Goal: Task Accomplishment & Management: Complete application form

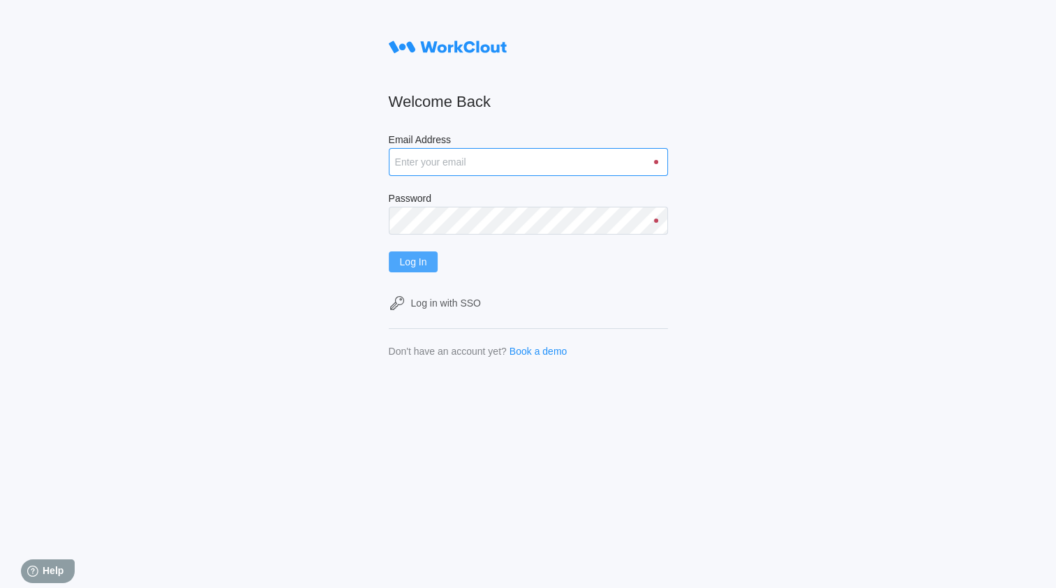
type input "mmcguire@metlx.com"
click at [408, 269] on button "Log In" at bounding box center [414, 261] width 50 height 21
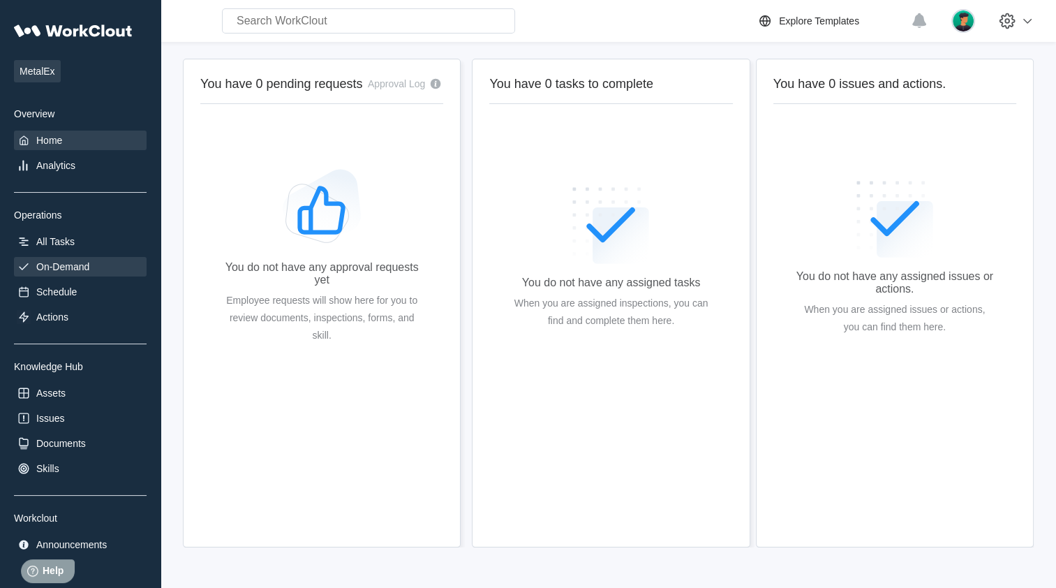
click at [55, 269] on div "On-Demand" at bounding box center [62, 266] width 53 height 11
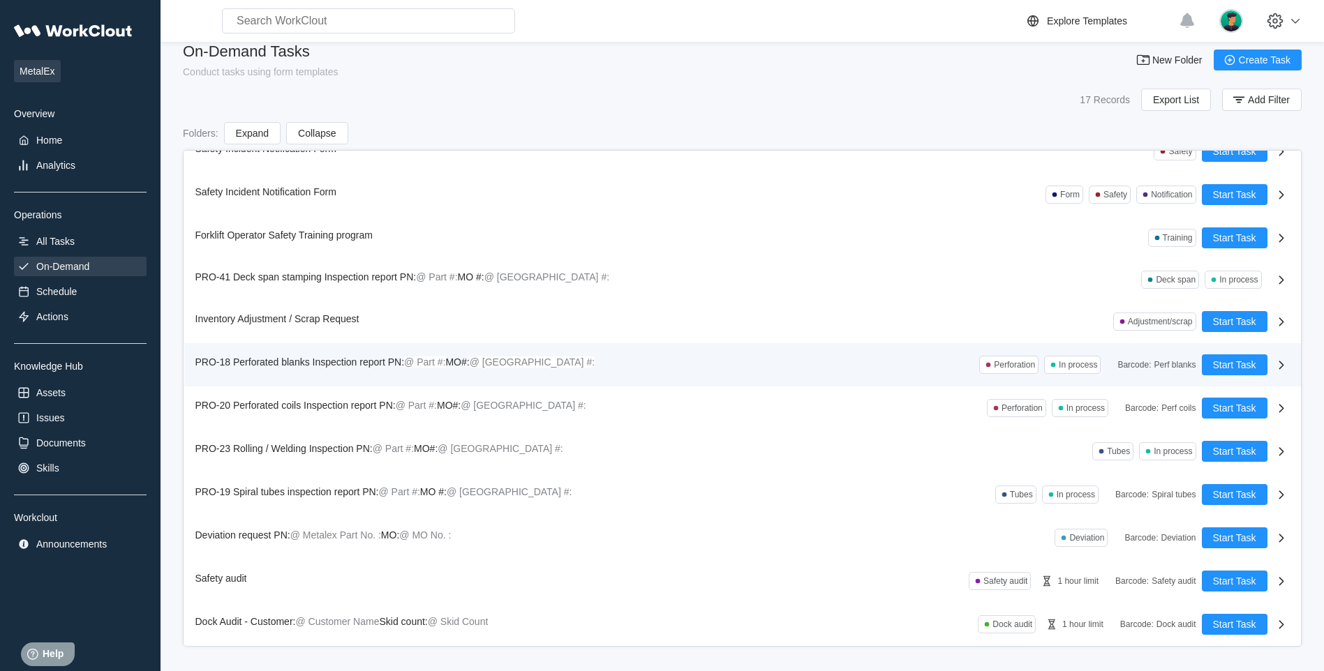
scroll to position [20, 0]
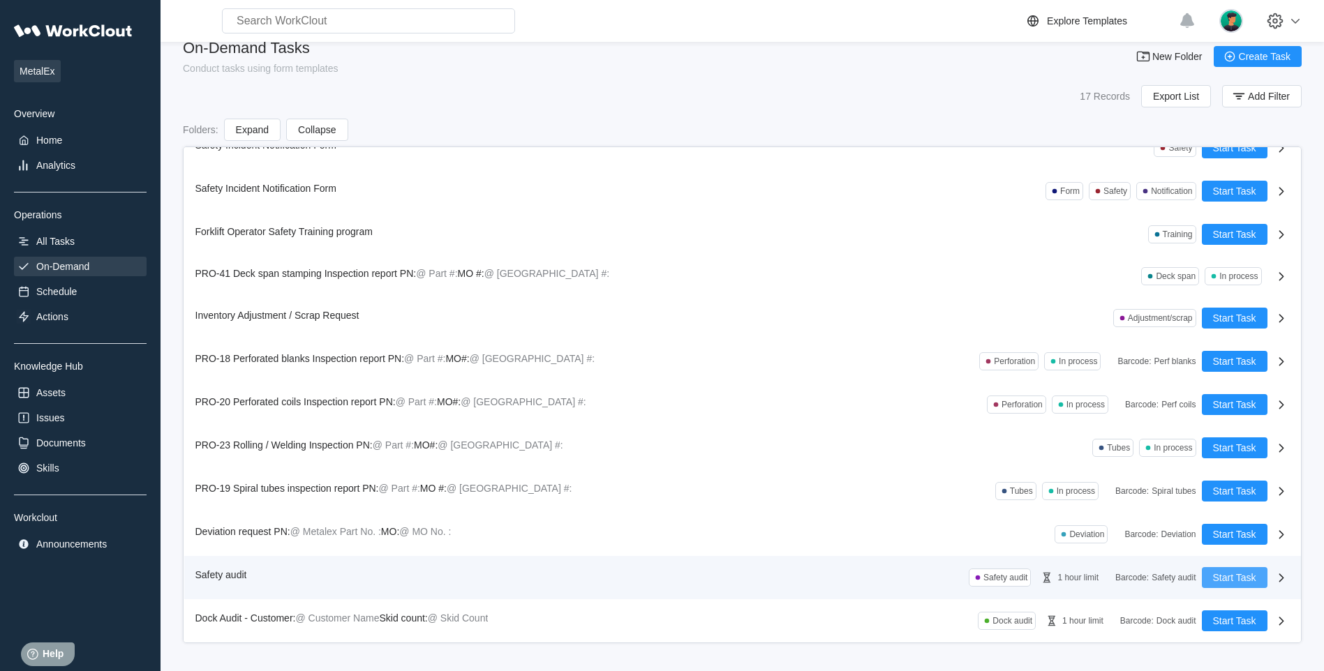
click at [1055, 574] on span "Start Task" at bounding box center [1234, 578] width 43 height 10
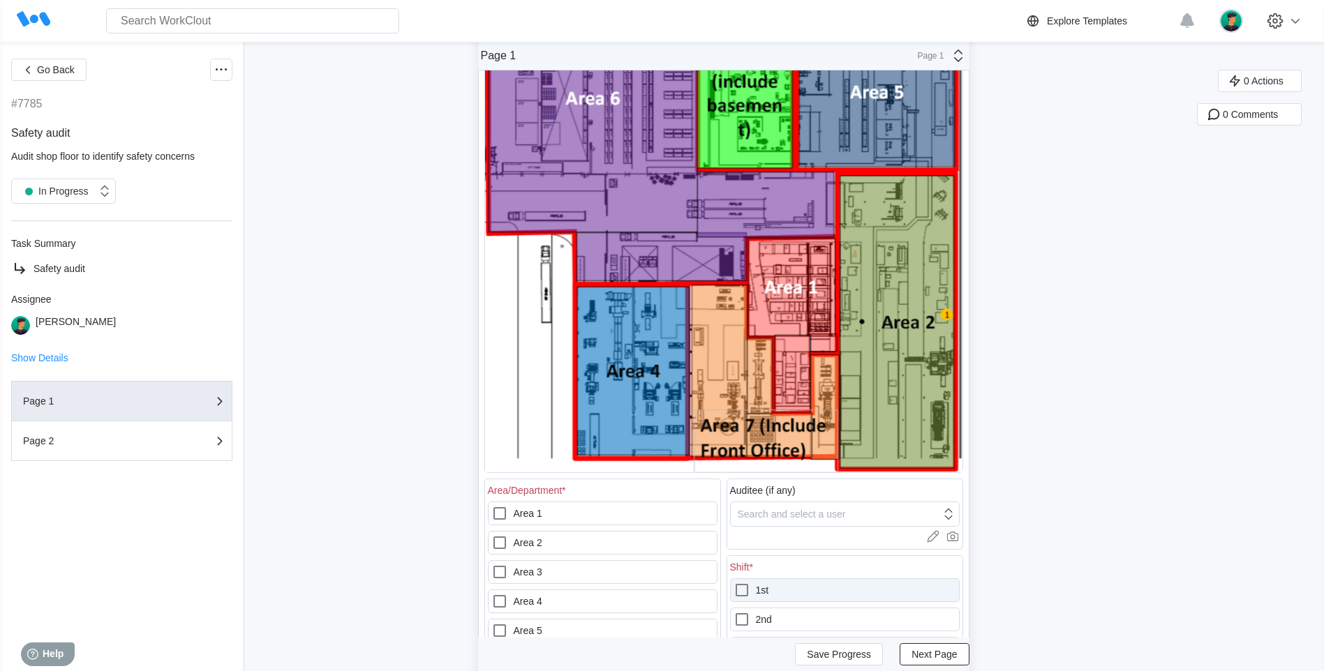
scroll to position [209, 0]
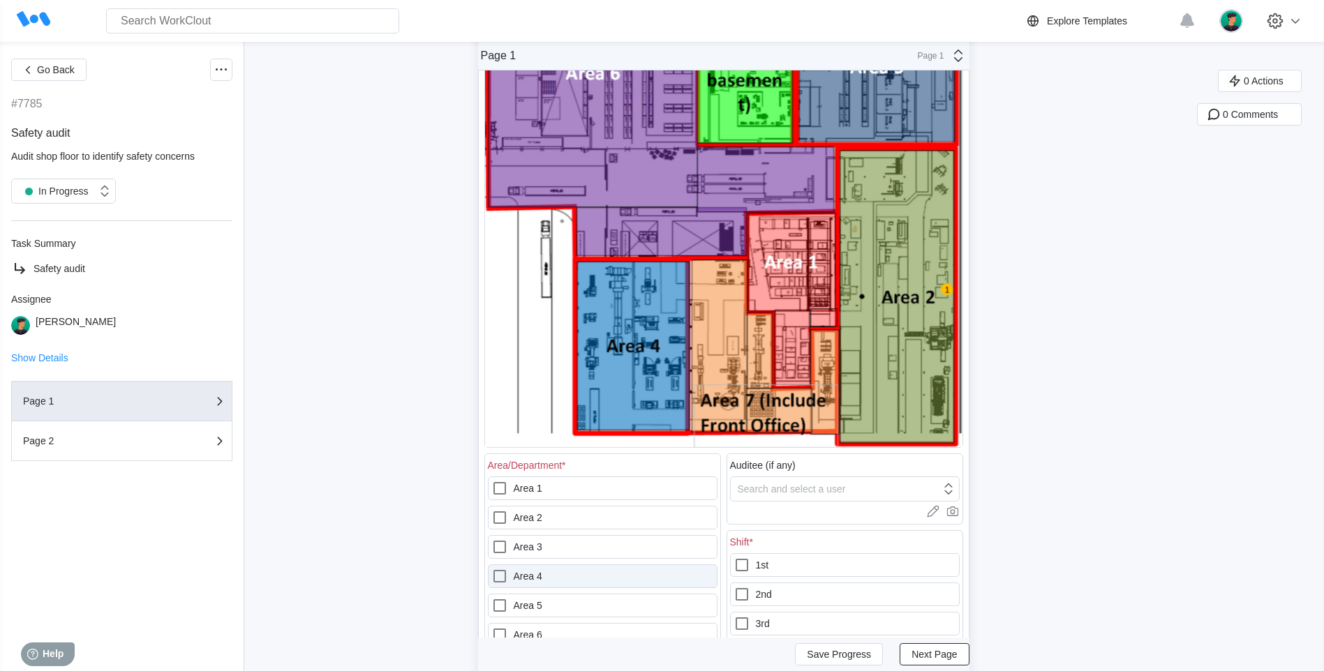
click at [503, 579] on icon at bounding box center [499, 576] width 17 height 17
click at [492, 569] on 4 "Area 4" at bounding box center [491, 568] width 1 height 1
checkbox 4 "true"
click at [748, 565] on icon at bounding box center [742, 565] width 17 height 17
click at [734, 558] on input "1st" at bounding box center [734, 557] width 1 height 1
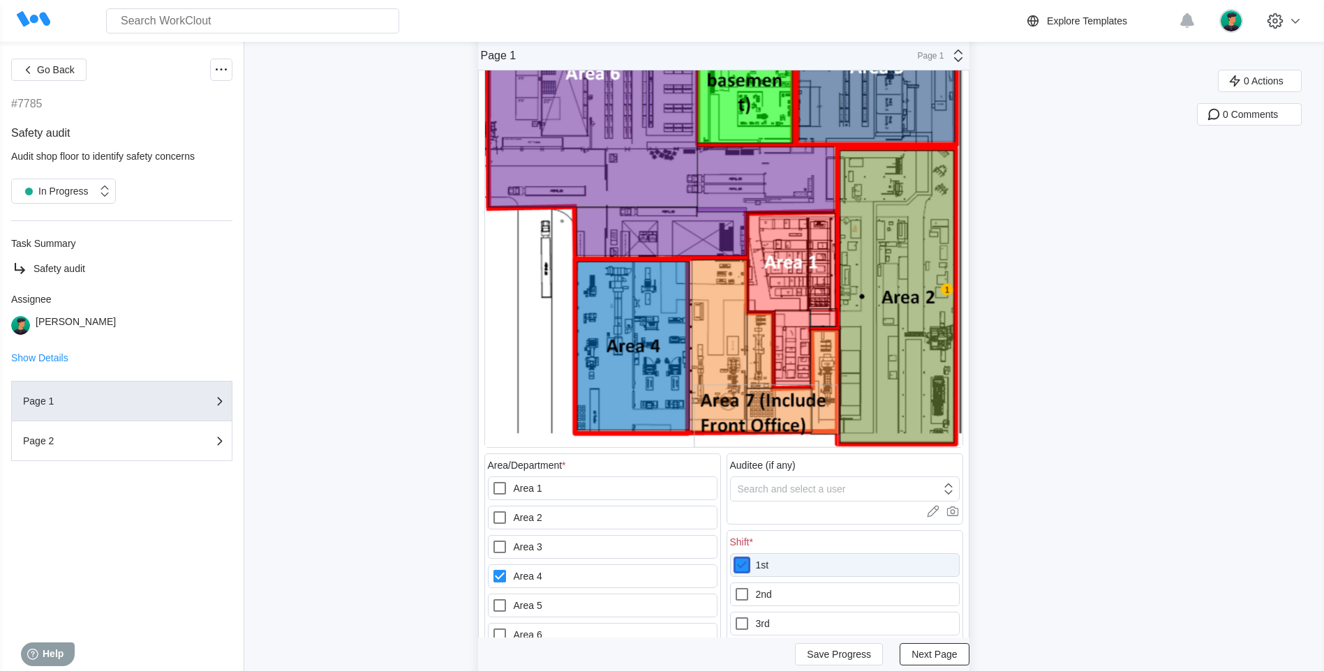
checkbox input "true"
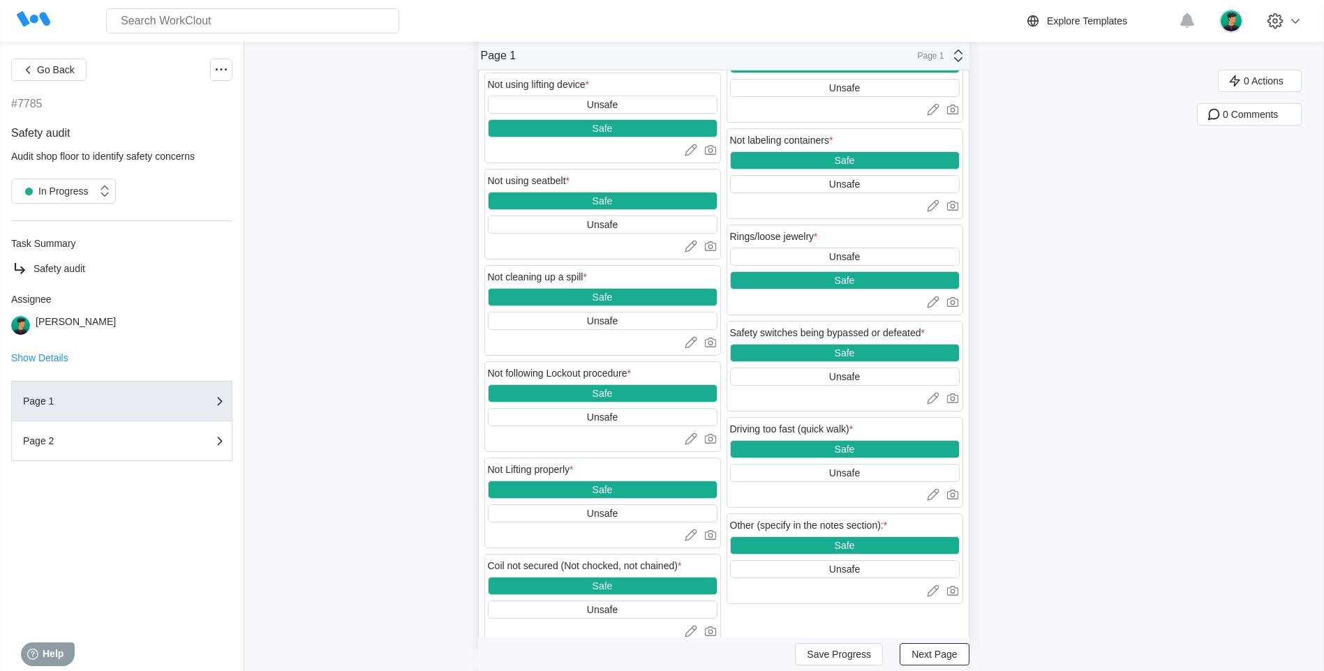
scroll to position [1396, 0]
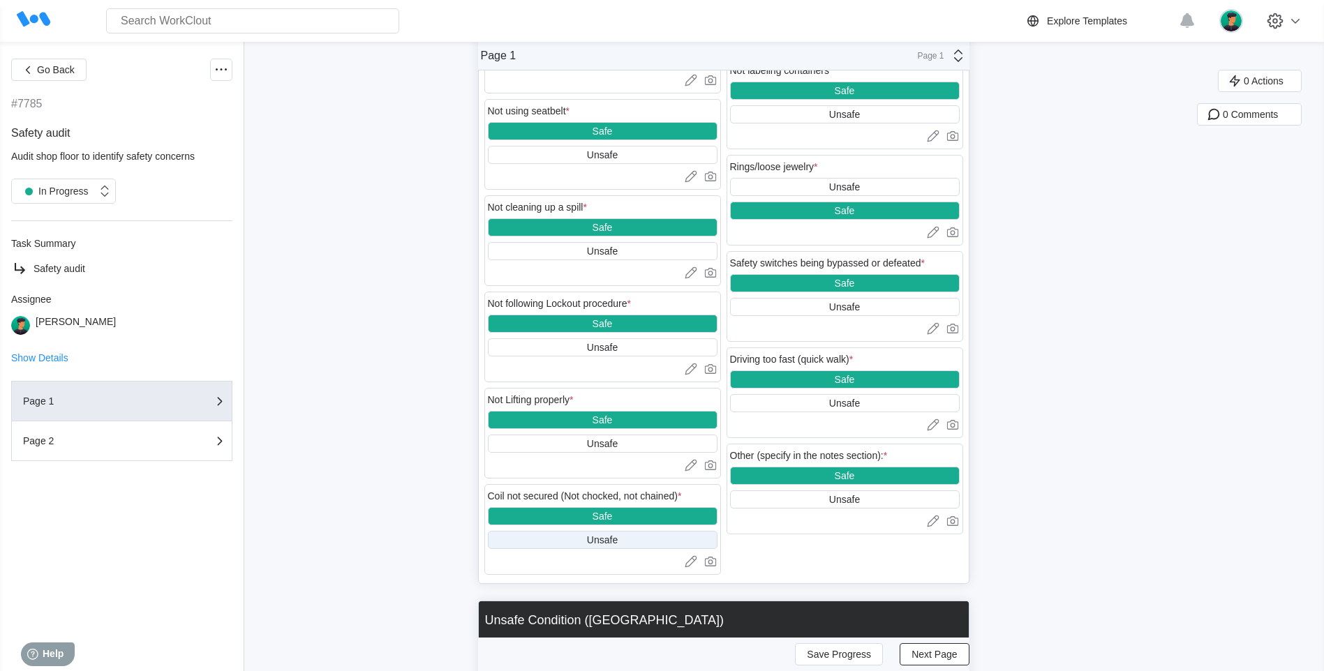
click at [618, 540] on div "Unsafe" at bounding box center [602, 540] width 31 height 11
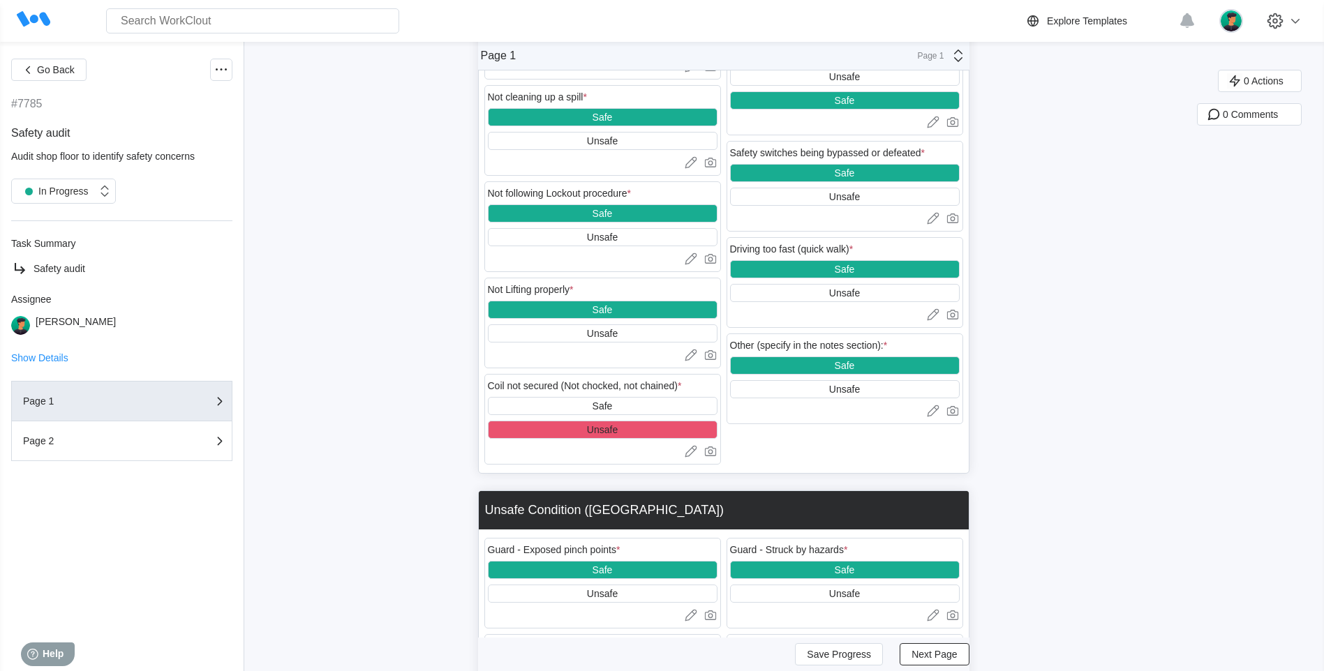
scroll to position [1536, 0]
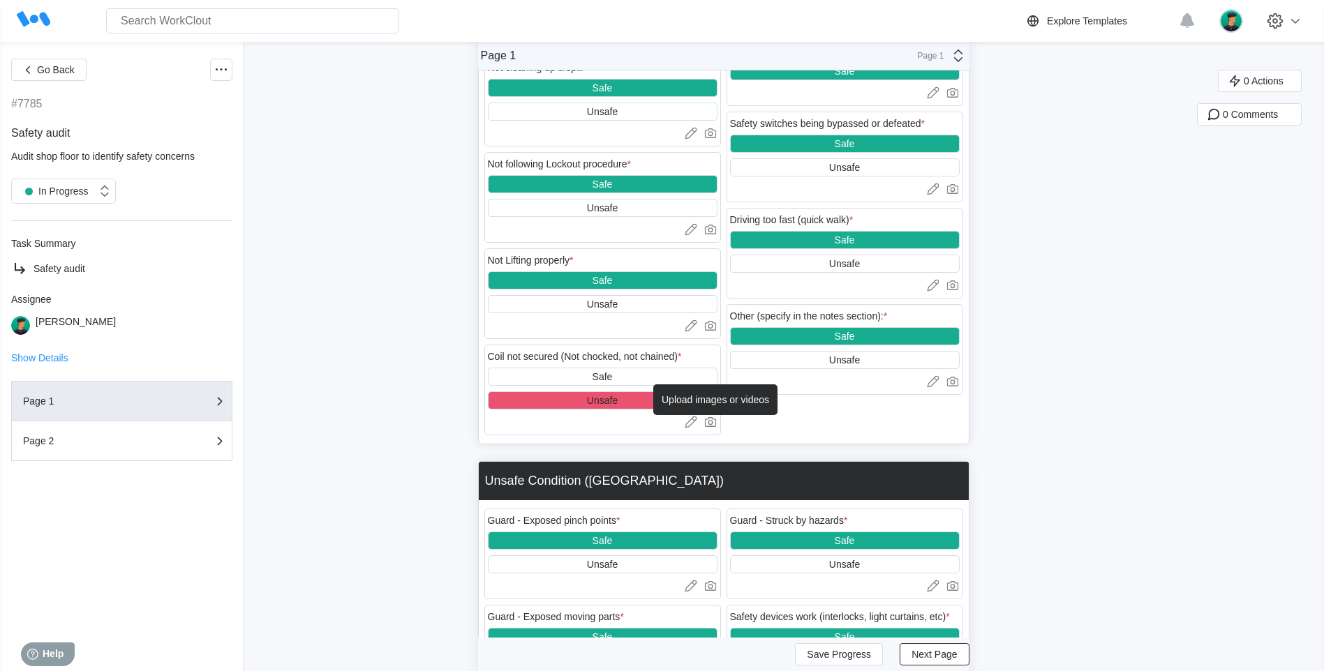
click at [714, 427] on icon at bounding box center [710, 422] width 12 height 10
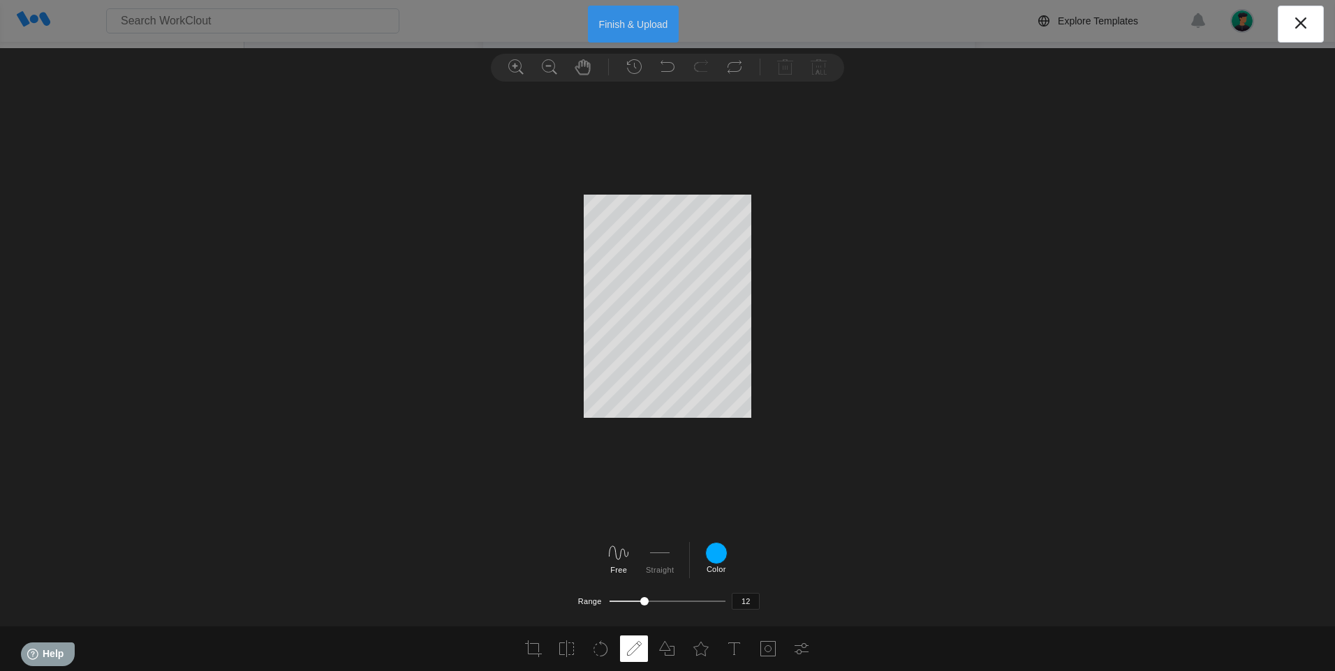
click at [622, 29] on button "Finish & Upload" at bounding box center [633, 24] width 91 height 37
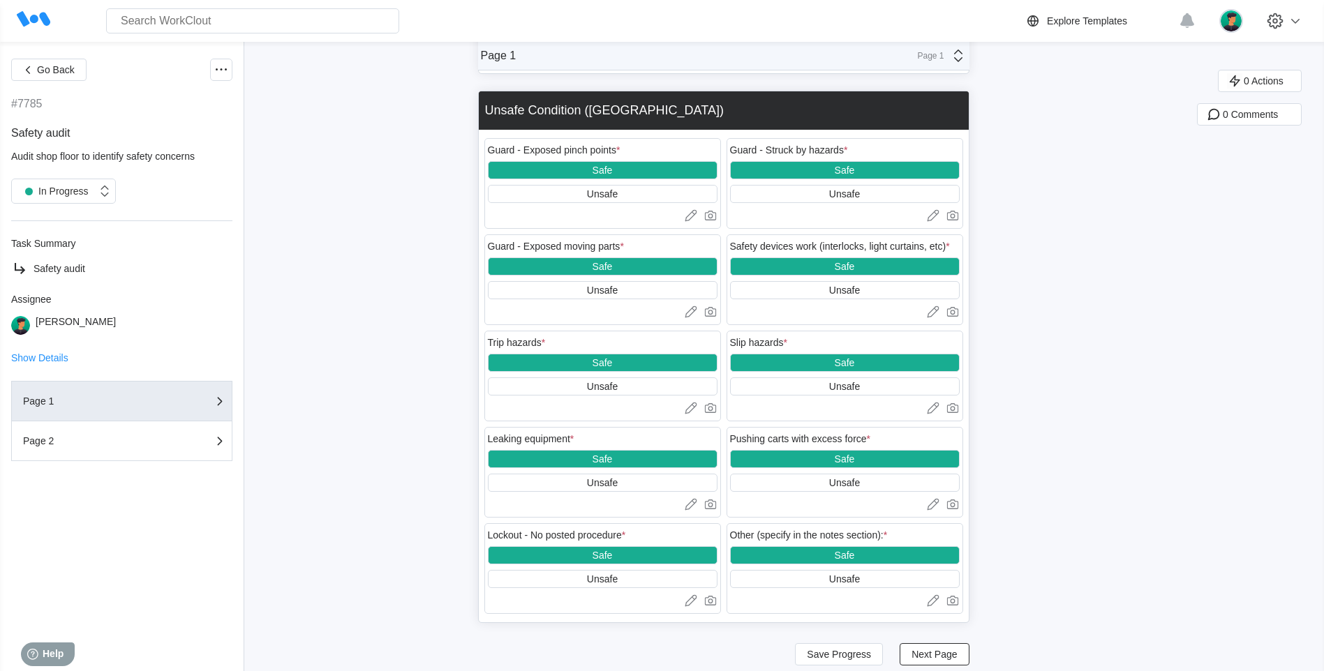
scroll to position [2070, 0]
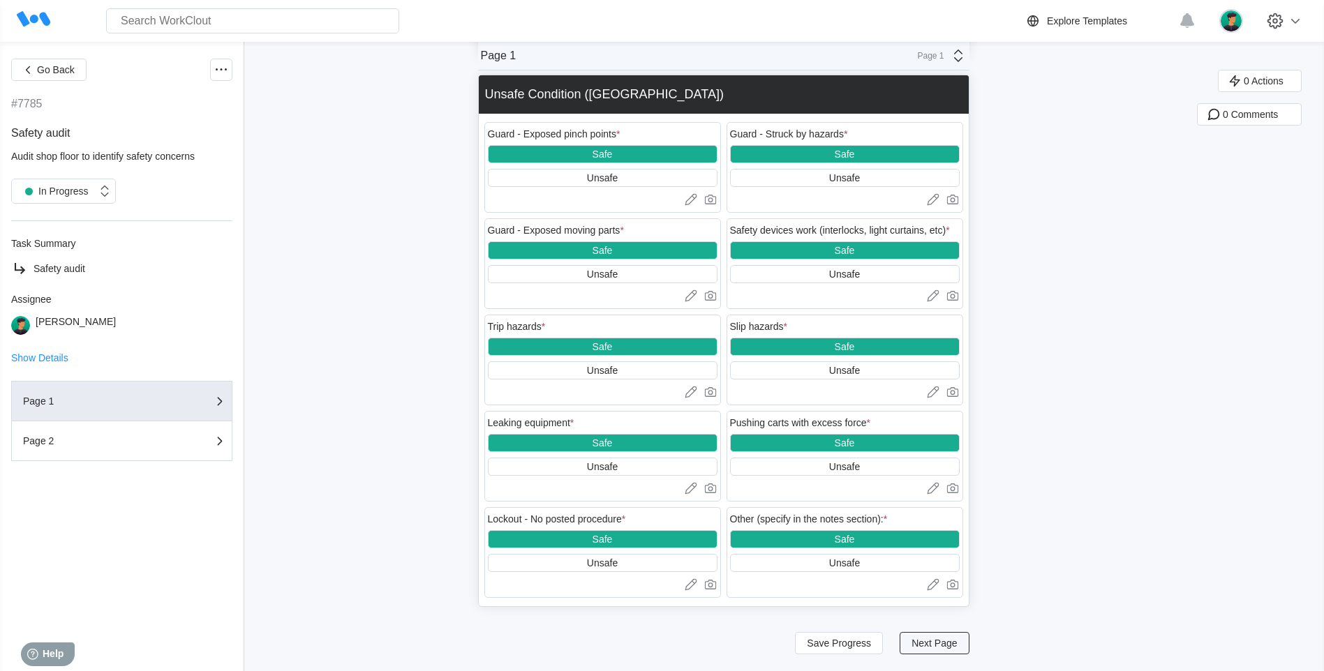
click at [960, 587] on button "Next Page" at bounding box center [934, 643] width 69 height 22
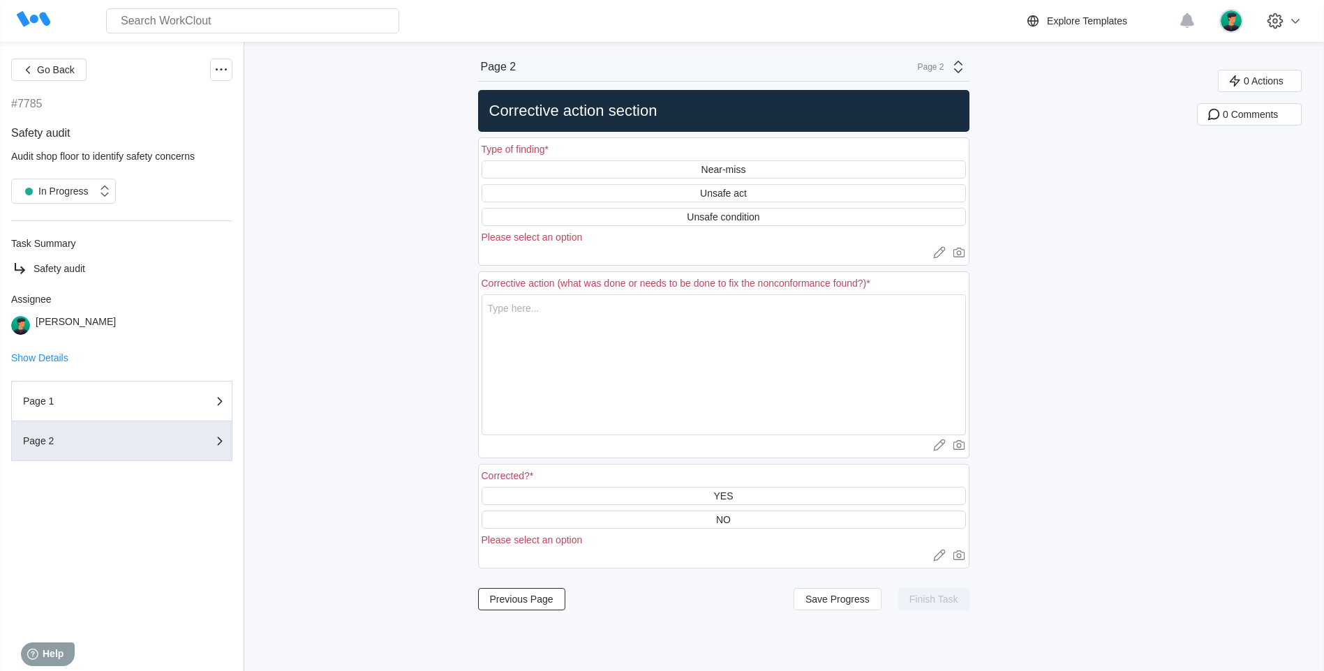
scroll to position [0, 0]
click at [729, 361] on textarea at bounding box center [724, 365] width 484 height 141
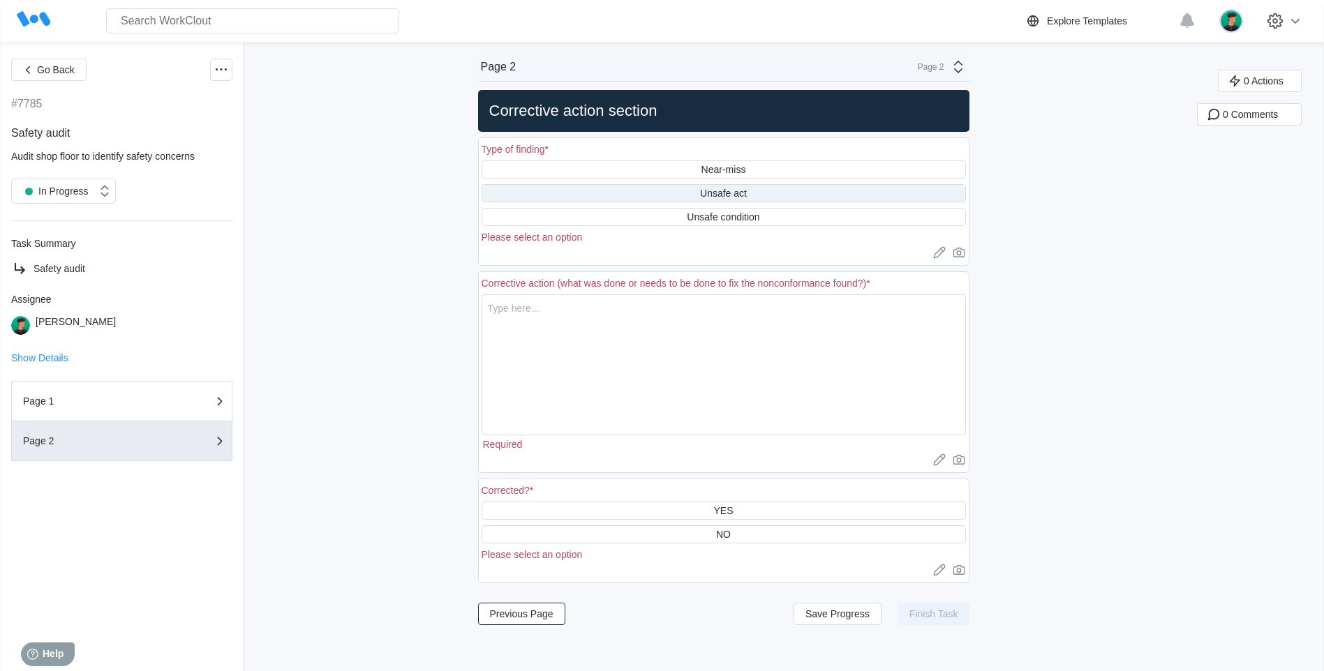
click at [740, 189] on div "Unsafe act" at bounding box center [723, 193] width 47 height 11
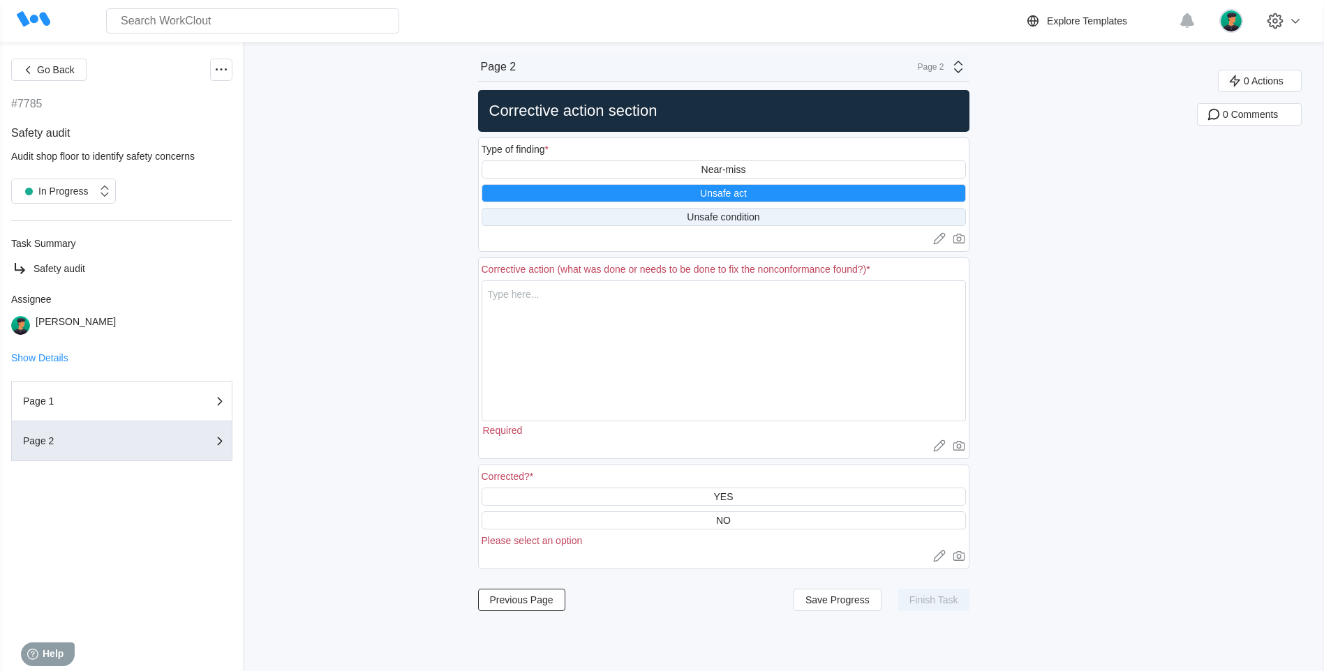
click at [741, 214] on div "Unsafe condition" at bounding box center [723, 216] width 73 height 11
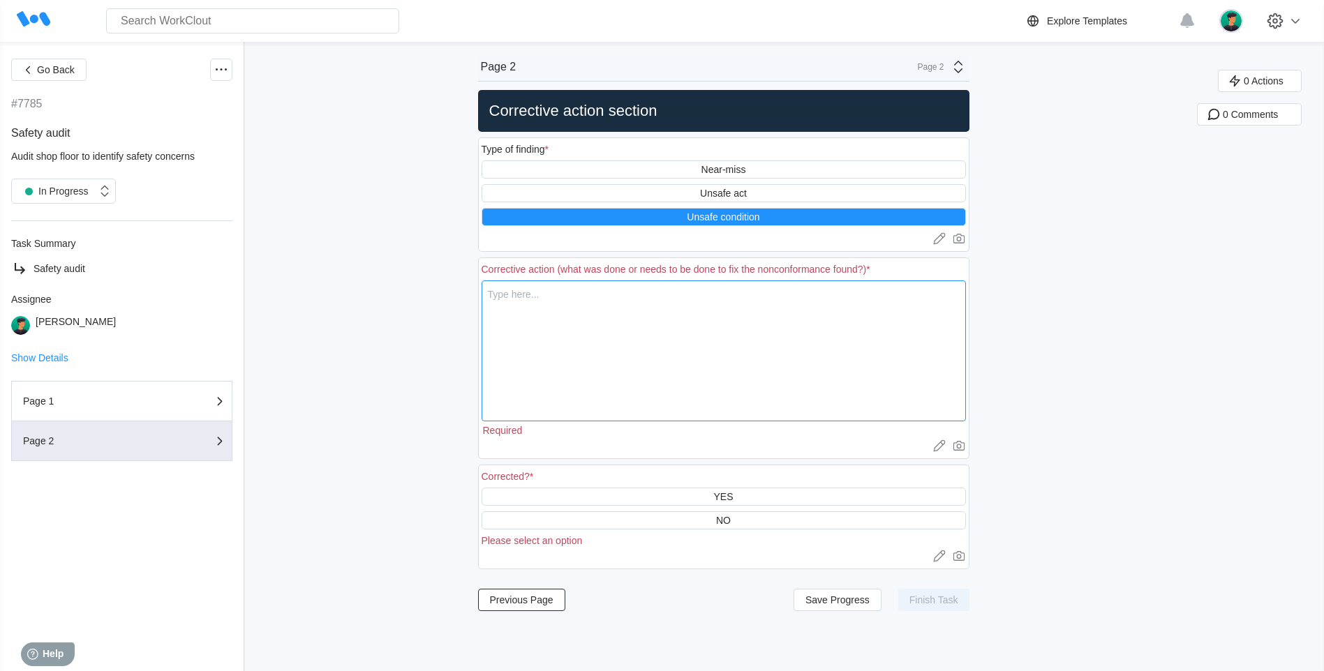
click at [551, 299] on textarea at bounding box center [724, 351] width 484 height 141
type textarea "c"
type textarea "x"
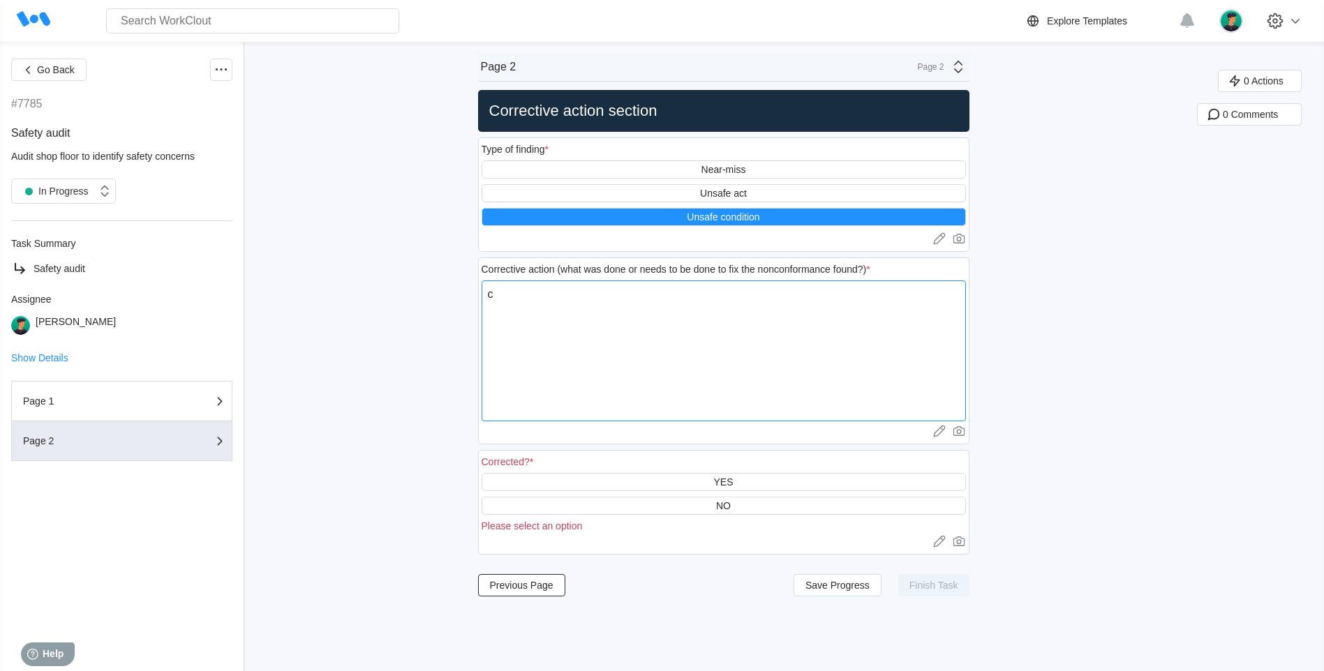
type textarea "co"
type textarea "x"
type textarea "coi"
type textarea "x"
type textarea "coil"
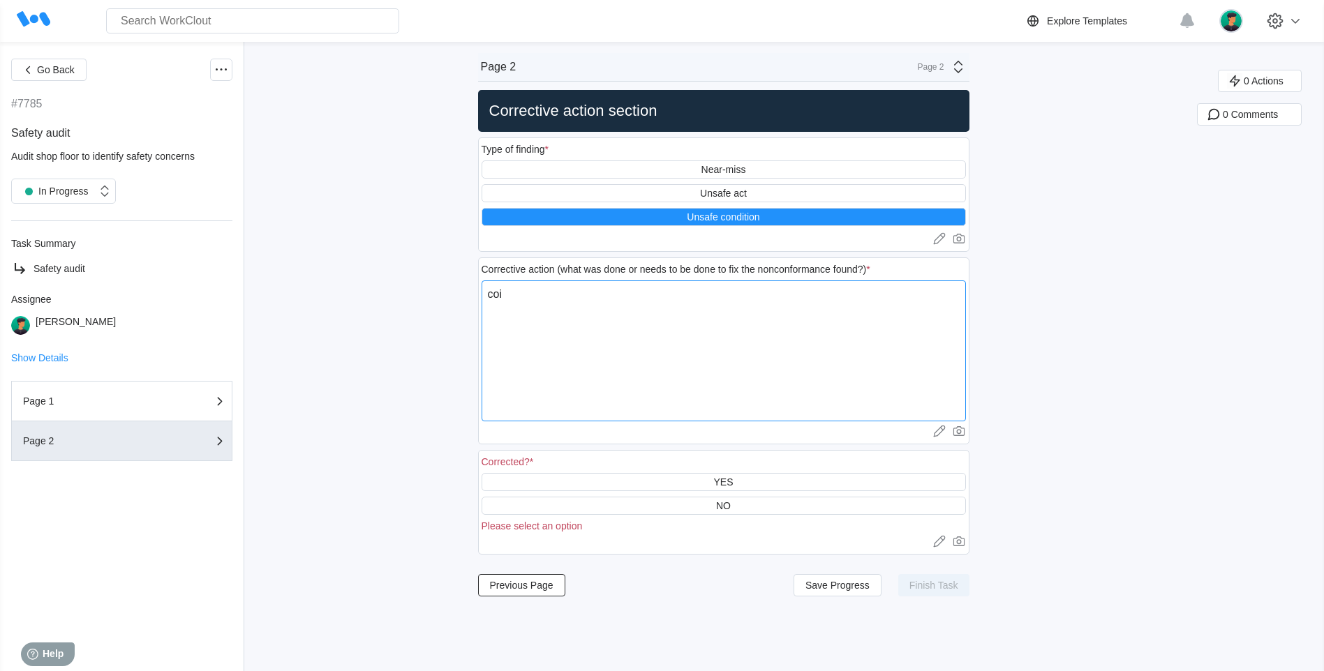
type textarea "x"
type textarea "coil"
type textarea "x"
type textarea "coil l"
type textarea "x"
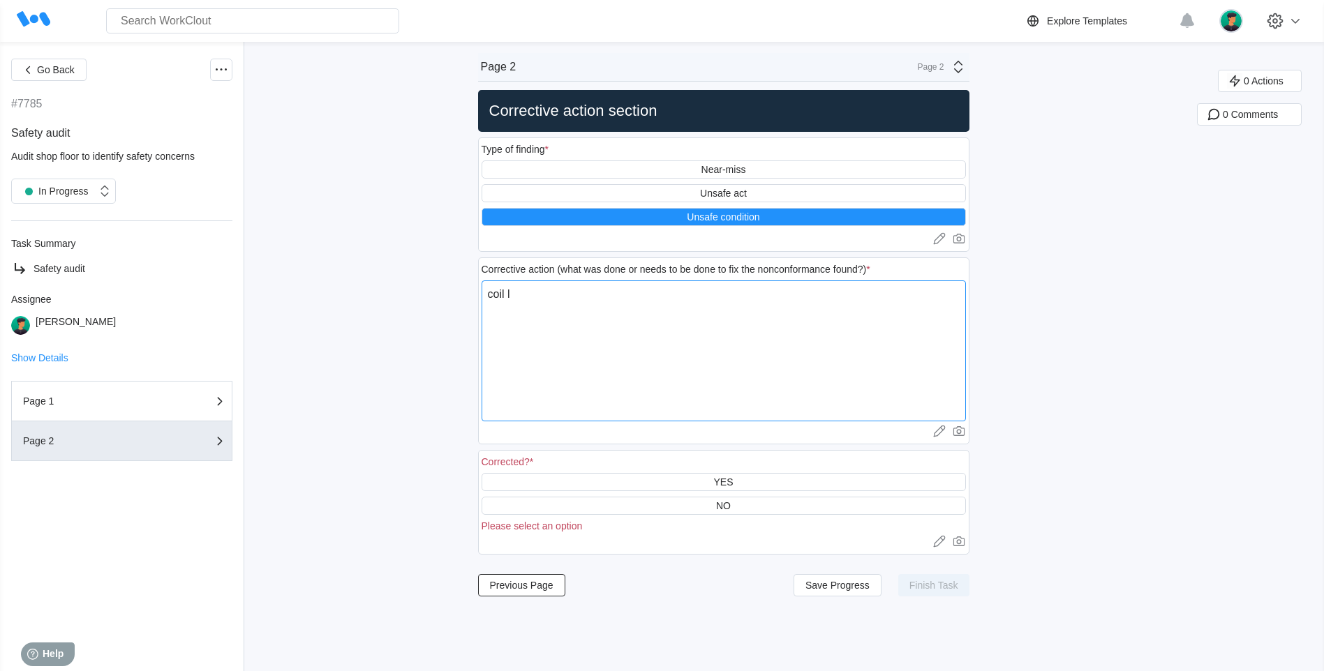
type textarea "coil le"
type textarea "x"
type textarea "coil lef"
type textarea "x"
type textarea "coil left"
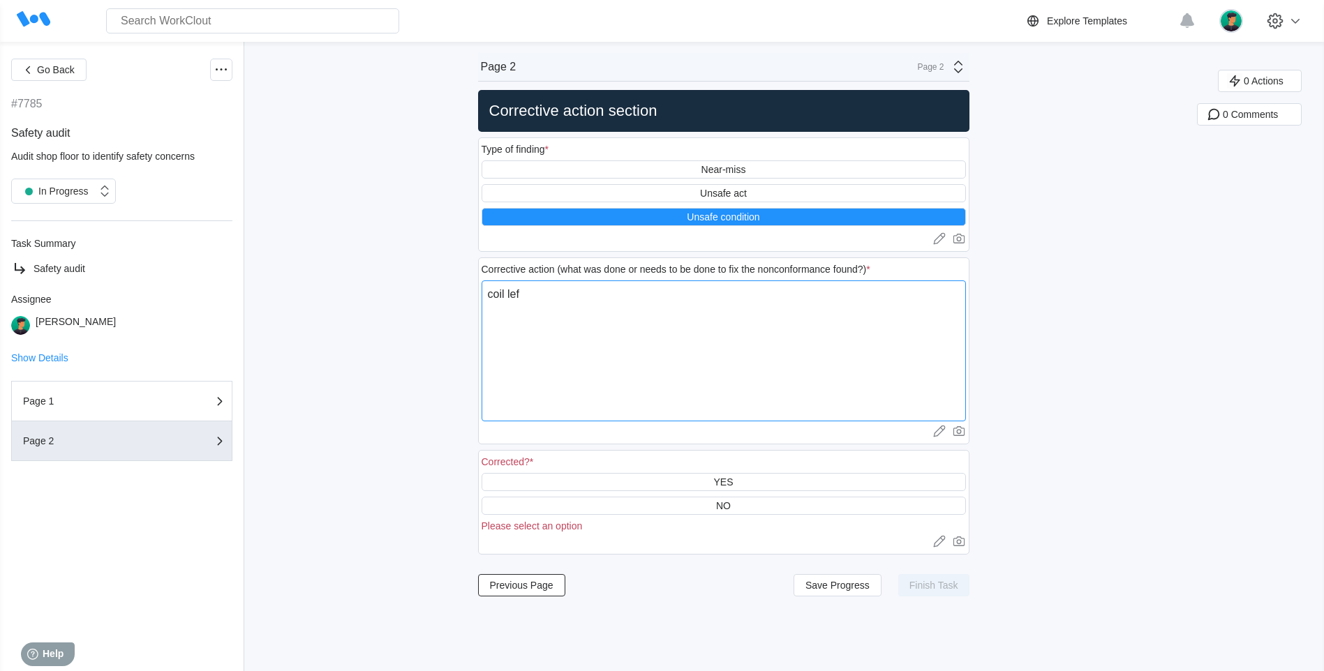
type textarea "x"
type textarea "coil left"
type textarea "x"
type textarea "coil left e"
type textarea "x"
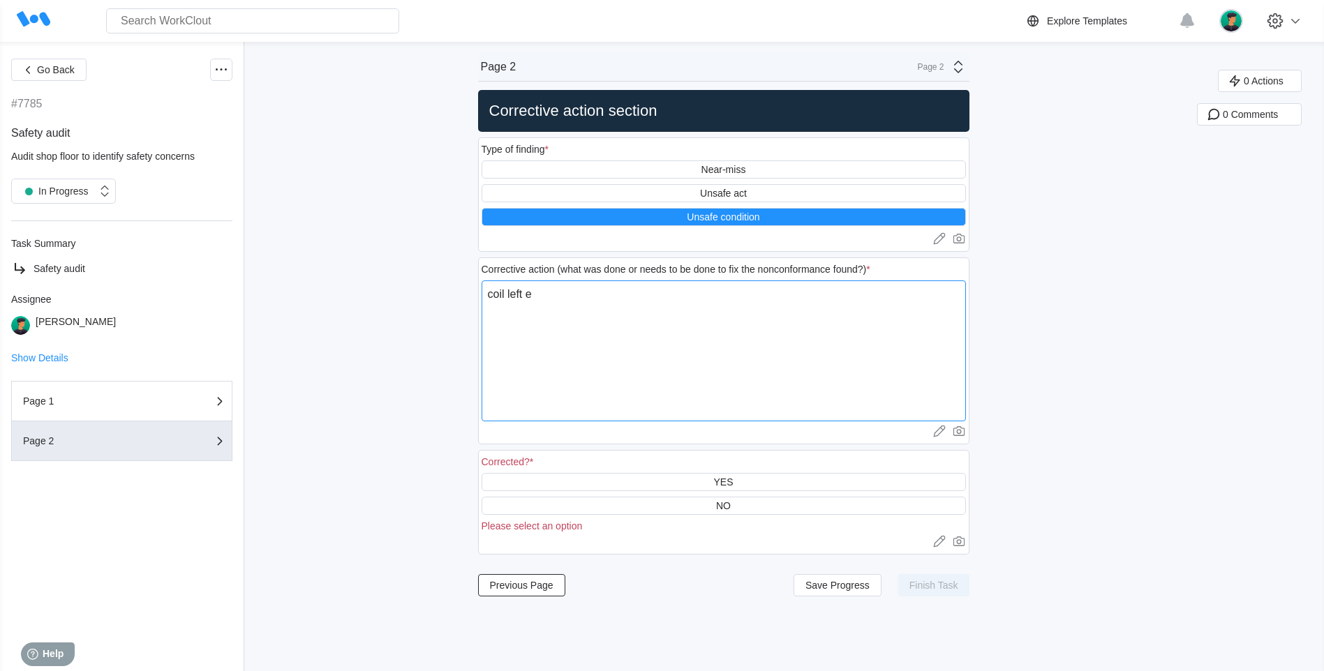
type textarea "coil left ei"
type textarea "x"
type textarea "coil left eit"
type textarea "x"
type textarea "coil left eith"
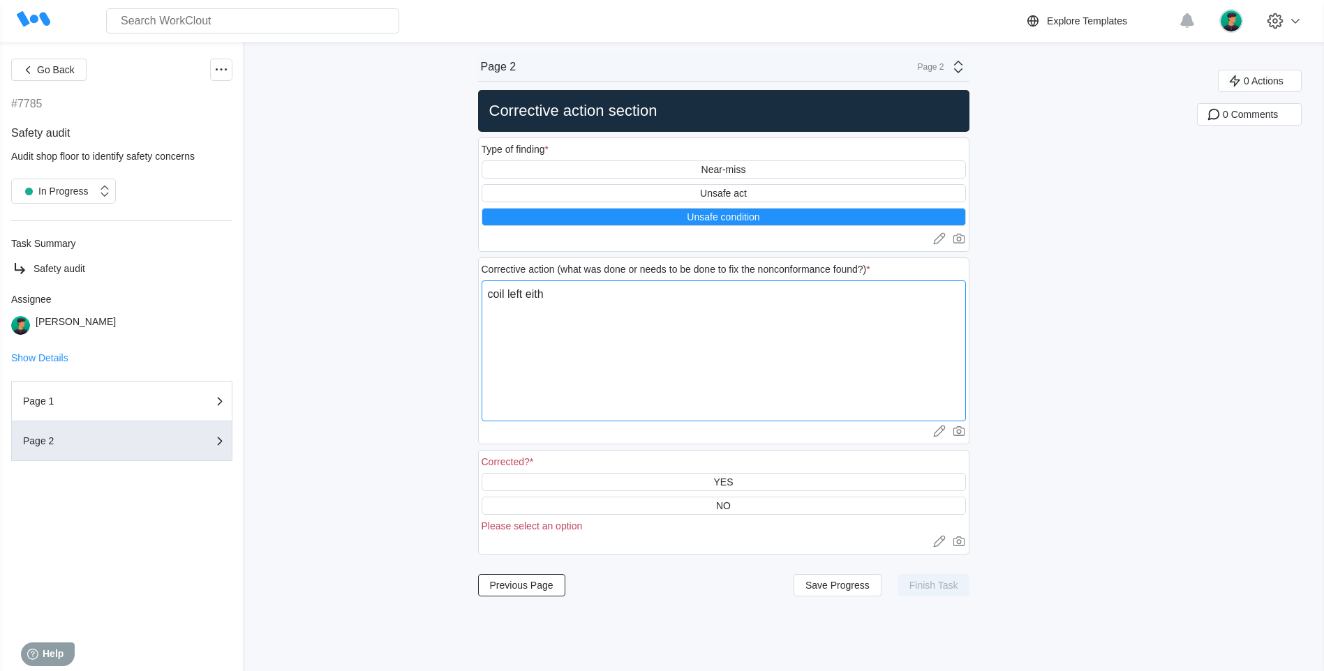
type textarea "x"
type textarea "coil left eitho"
type textarea "x"
type textarea "coil left eithou"
type textarea "x"
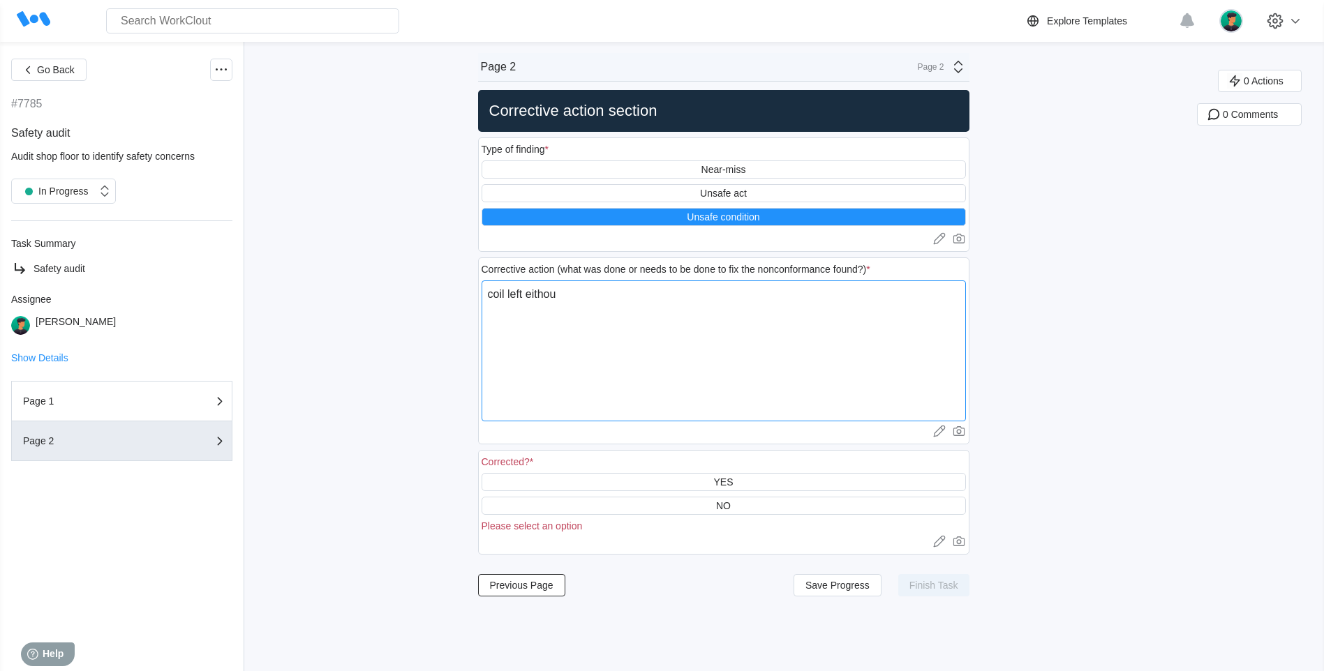
type textarea "coil left [GEOGRAPHIC_DATA]"
type textarea "x"
type textarea "coil left eithou"
type textarea "x"
type textarea "coil left eitho"
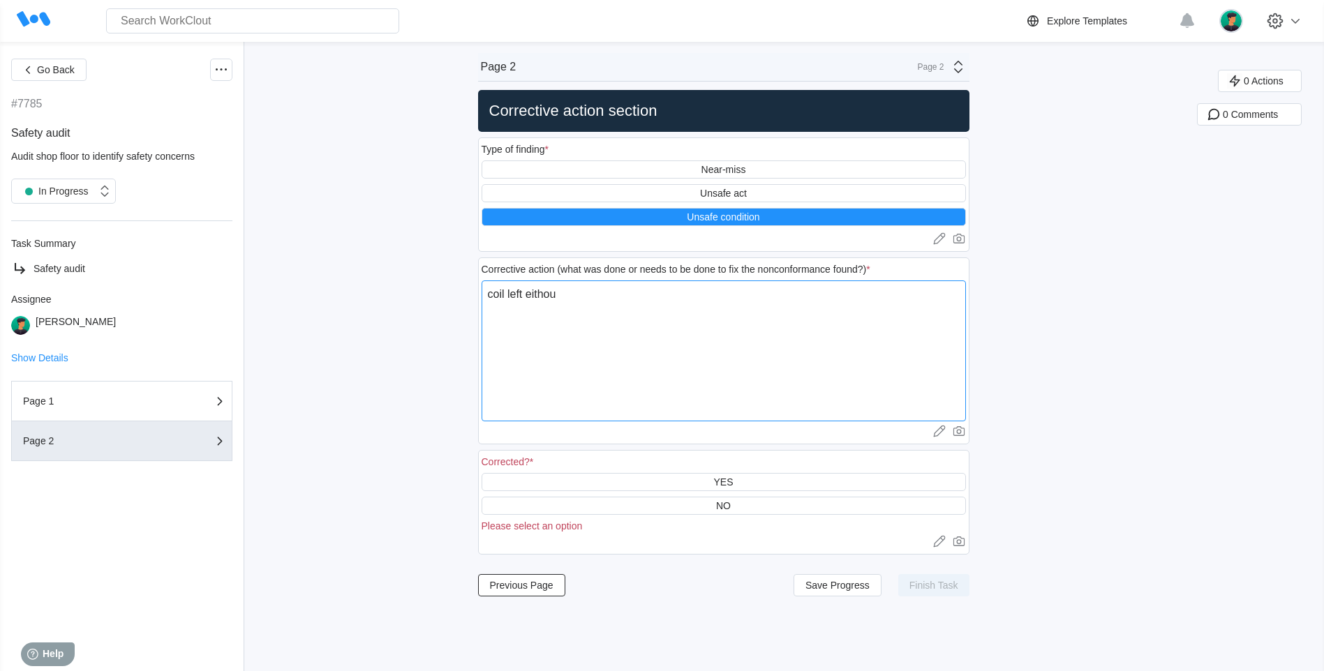
type textarea "x"
type textarea "coil left eith"
type textarea "x"
type textarea "coil left eit"
type textarea "x"
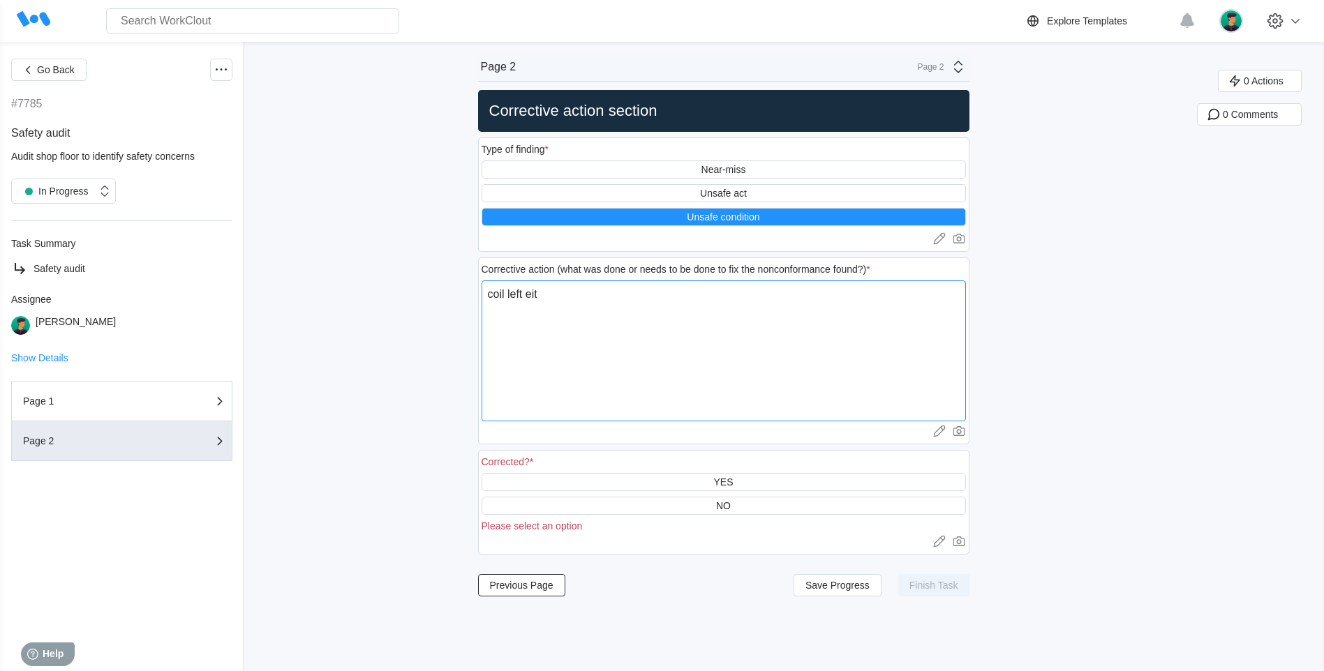
type textarea "coil left ei"
type textarea "x"
type textarea "coil left e"
type textarea "x"
type textarea "coil left"
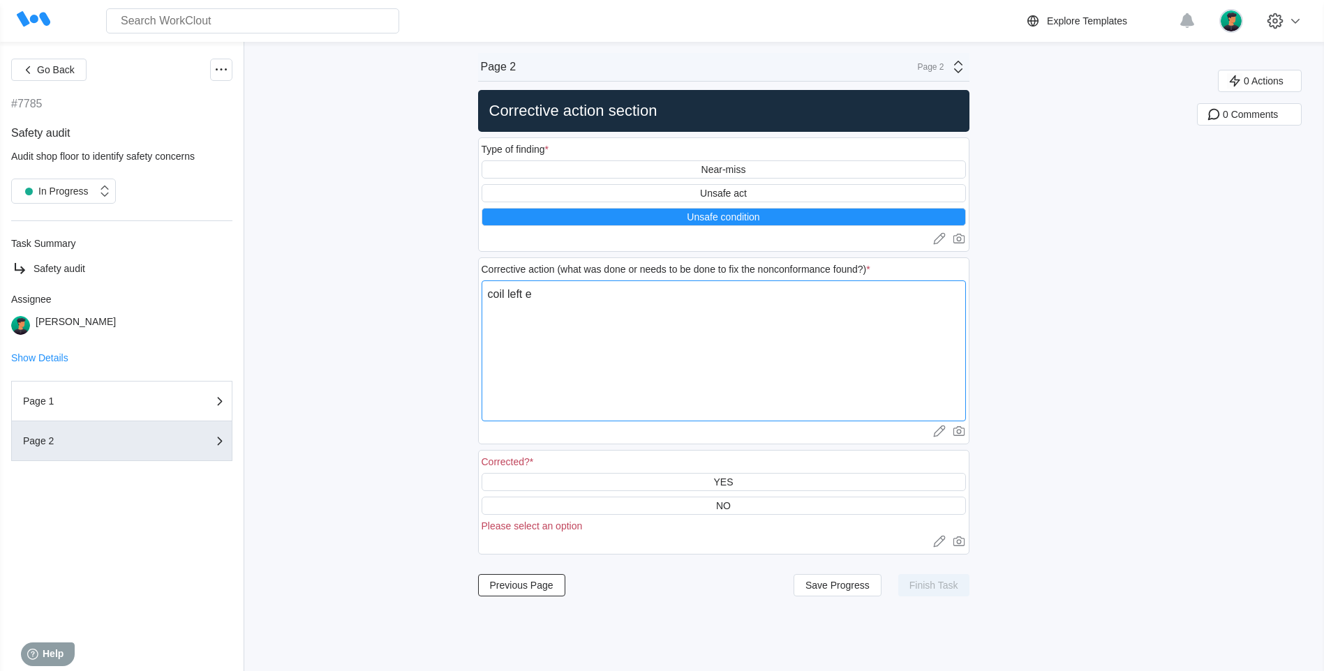
type textarea "x"
type textarea "coil left b"
type textarea "x"
type textarea "coil left bl"
type textarea "x"
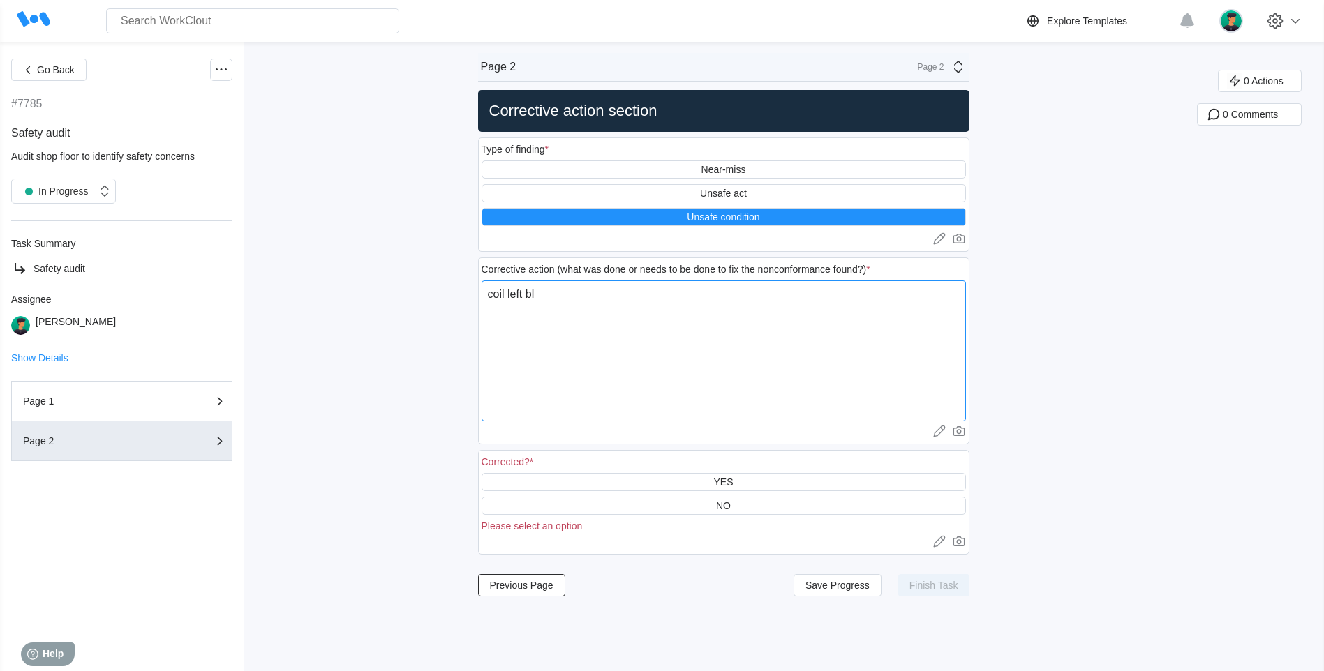
type textarea "coil left blo"
type textarea "x"
type textarea "coil [DEMOGRAPHIC_DATA]"
type textarea "x"
type textarea "coil left block"
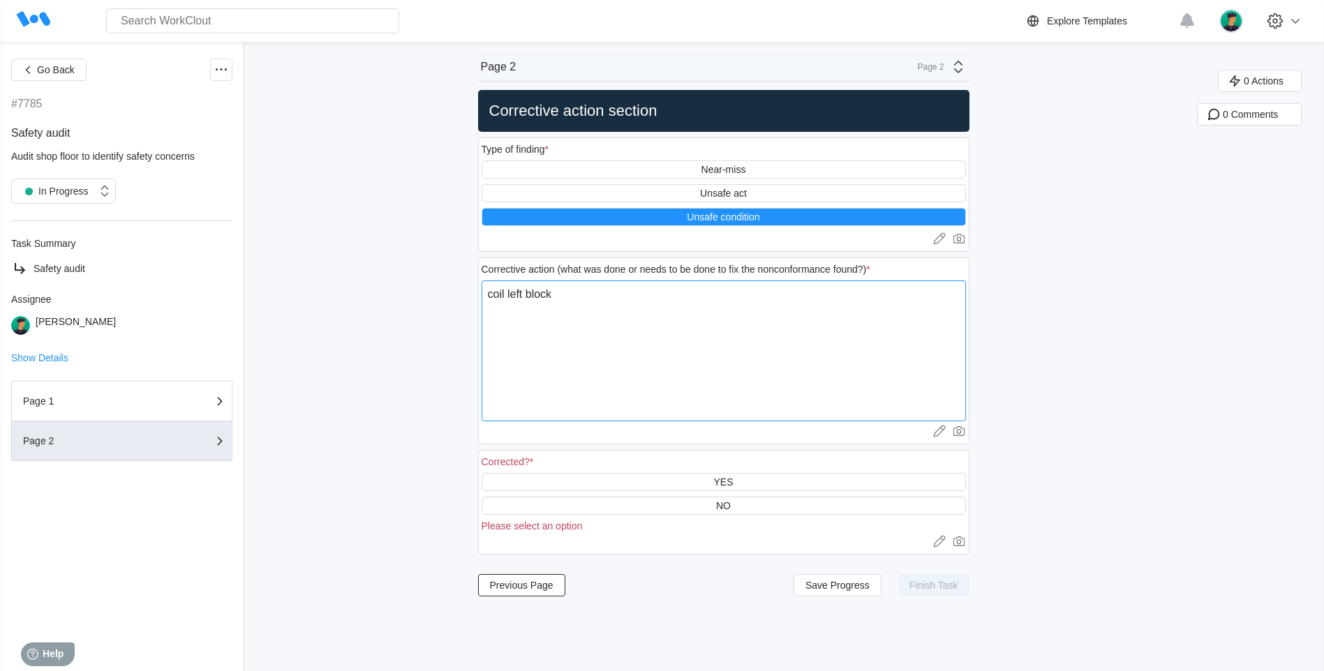
type textarea "x"
type textarea "coil left blocks"
type textarea "x"
type textarea "coil left blocks"
type textarea "x"
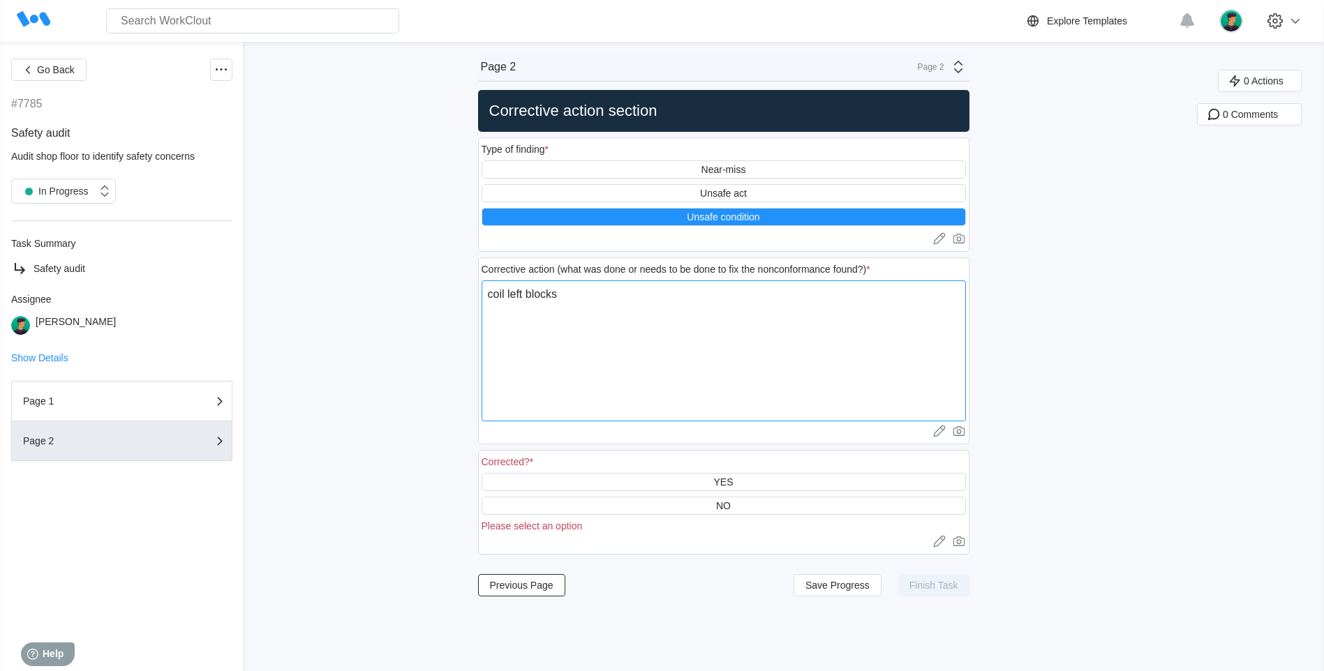
type textarea "coil left blocks t"
type textarea "x"
type textarea "coil left blocks to"
type textarea "x"
type textarea "coil left blocks to"
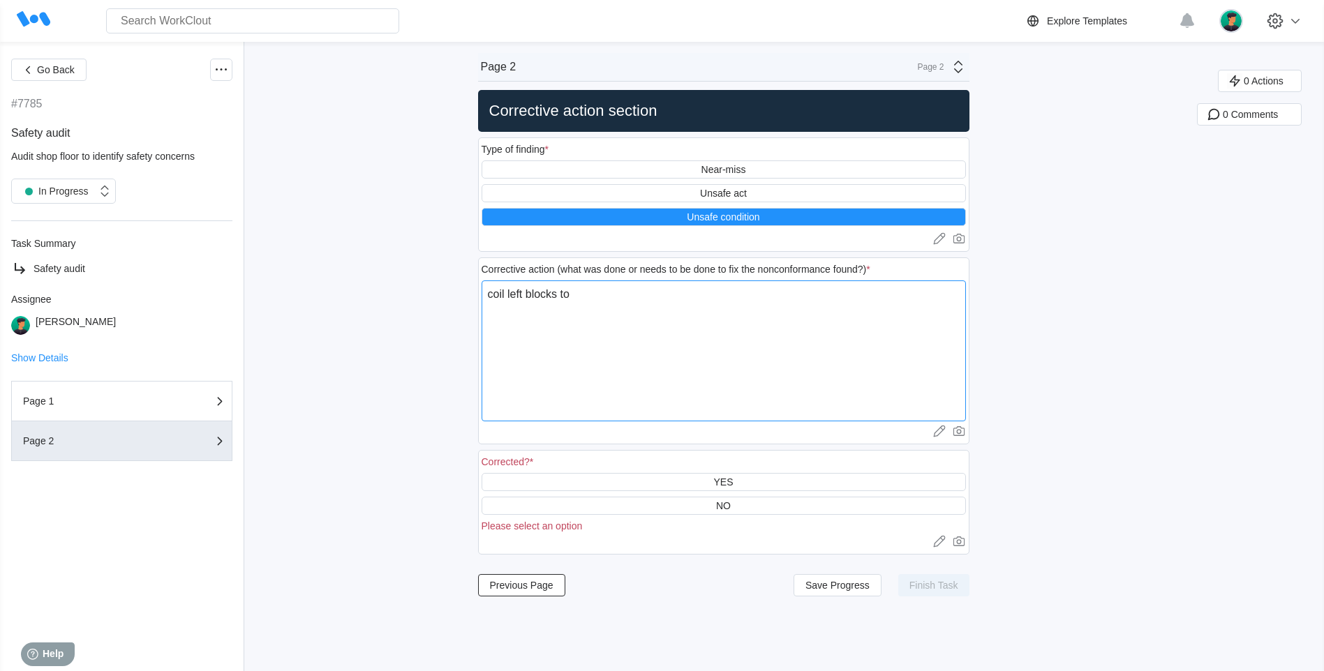
type textarea "x"
type textarea "coil left blocks to k"
type textarea "x"
type textarea "coil left blocks to ke"
type textarea "x"
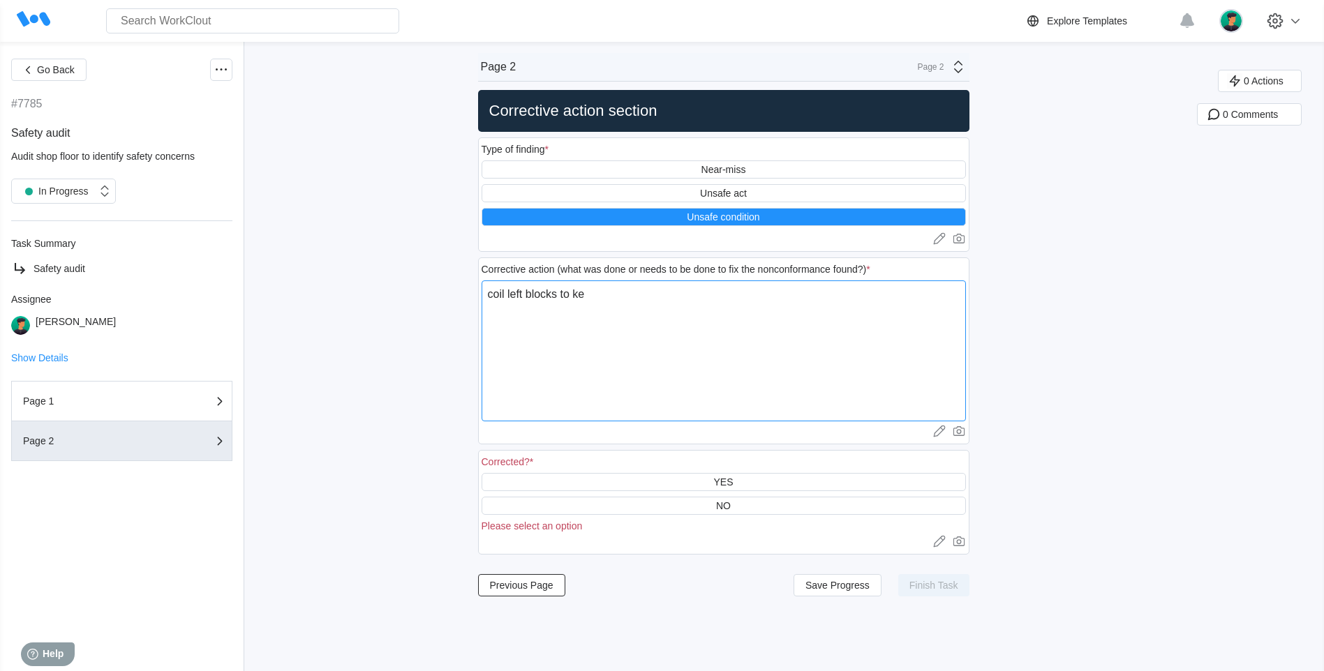
type textarea "coil left blocks to kee"
type textarea "x"
type textarea "coil left blocks to keep"
type textarea "x"
type textarea "coil left blocks to keep"
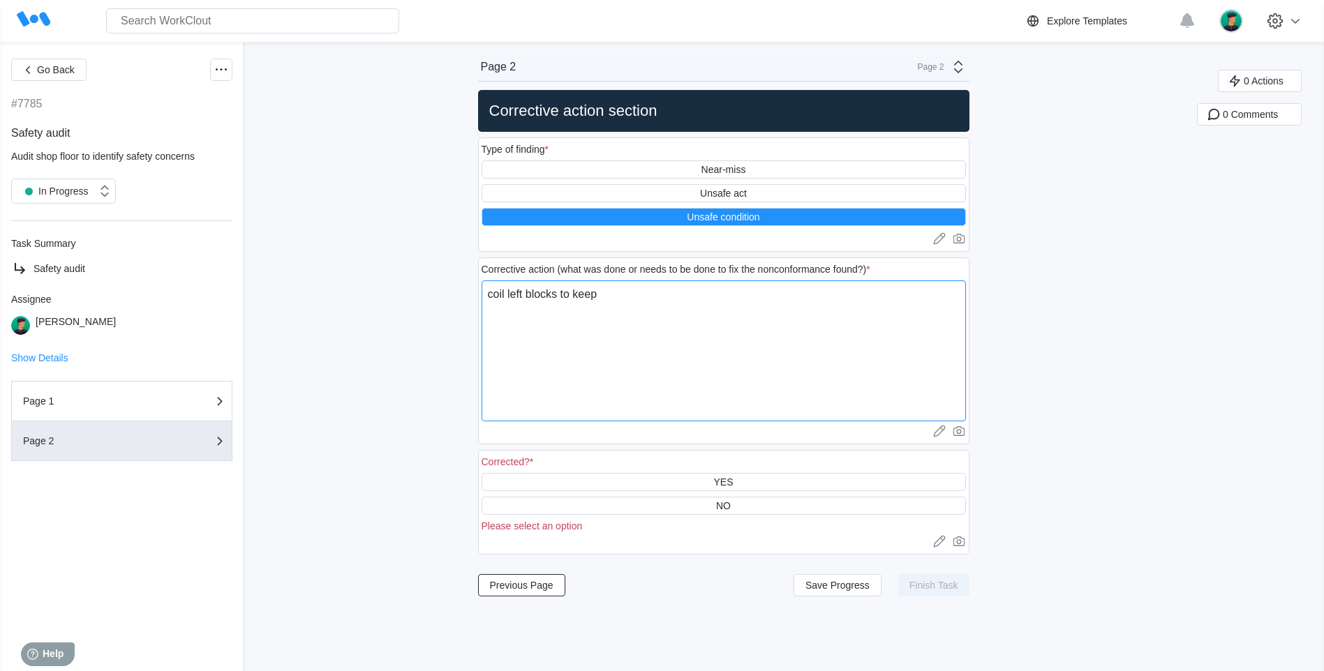
type textarea "x"
type textarea "coil left blocks to keep i"
type textarea "x"
type textarea "coil left blocks to keep it"
type textarea "x"
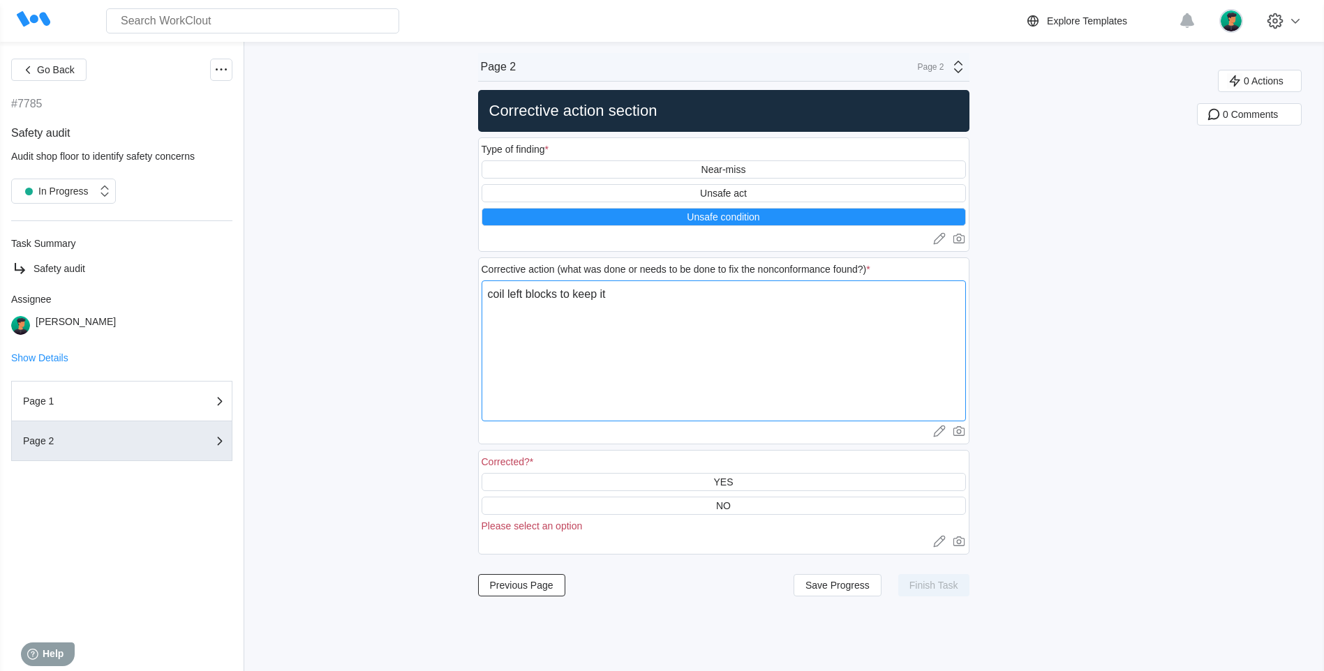
type textarea "coil left blocks to keep it"
type textarea "x"
type textarea "coil left blocks to keep it i"
type textarea "x"
type textarea "coil left blocks to keep it in"
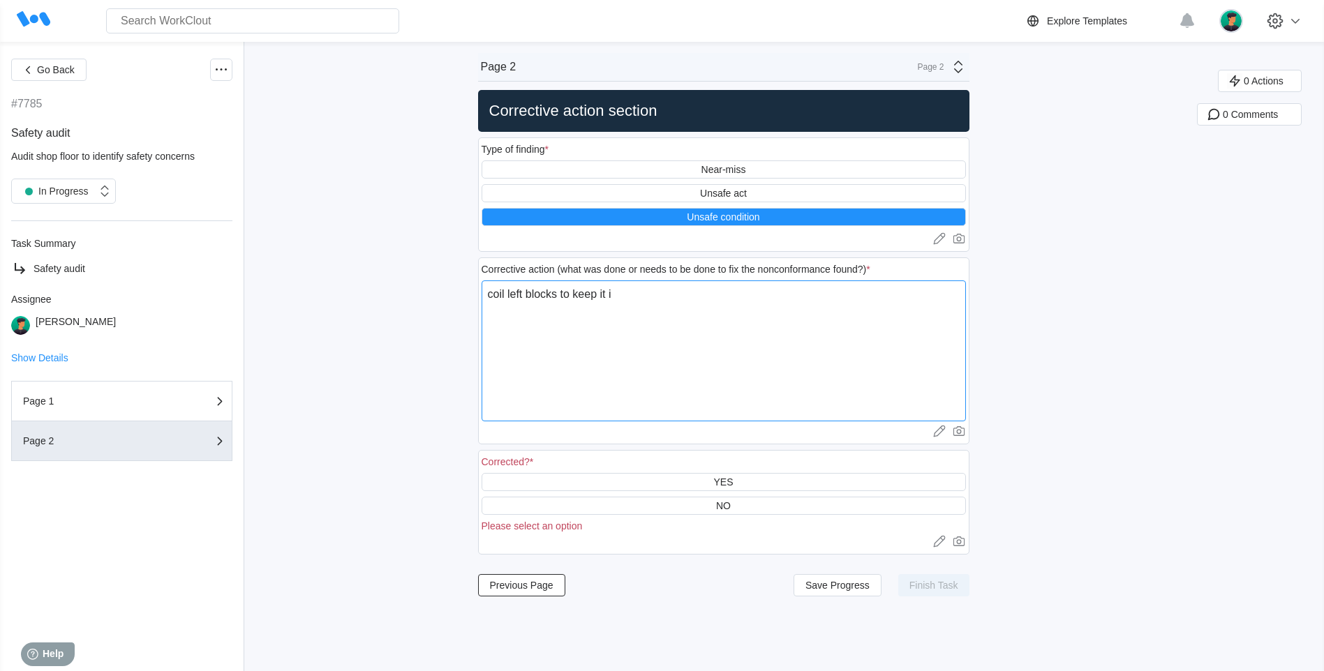
type textarea "x"
type textarea "coil left blocks to keep it in"
type textarea "x"
type textarea "coil left blocks to keep it in p"
type textarea "x"
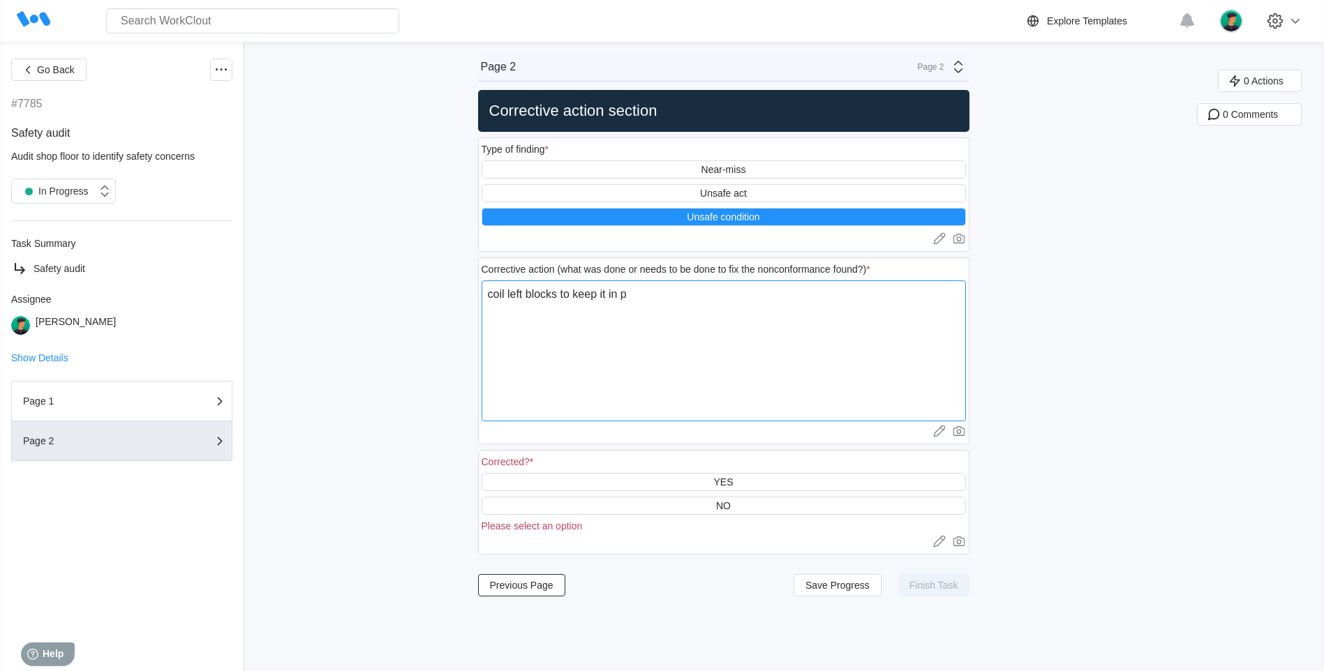
type textarea "coil left blocks to keep it in pl"
type textarea "x"
type textarea "coil left blocks to keep it in pla"
type textarea "x"
type textarea "coil left blocks to keep it in plac"
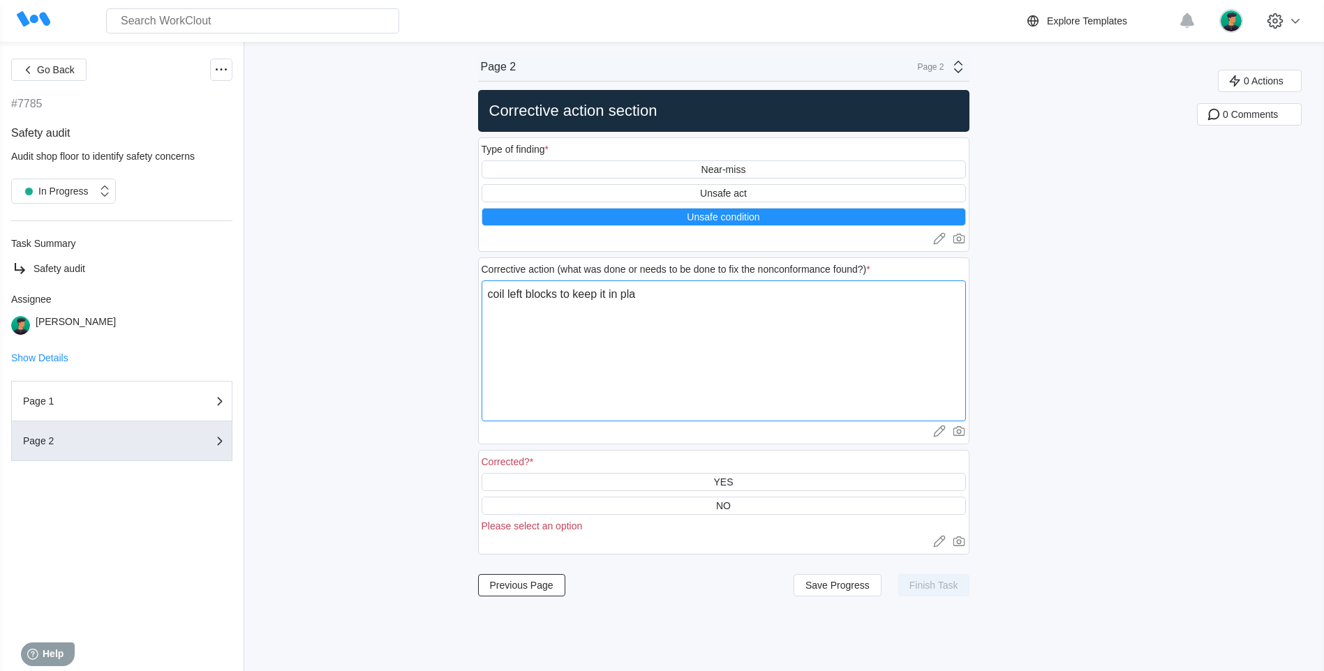
type textarea "x"
type textarea "coil left blocks to keep it in place"
type textarea "x"
type textarea "coil left blocks to keep it in place."
type textarea "x"
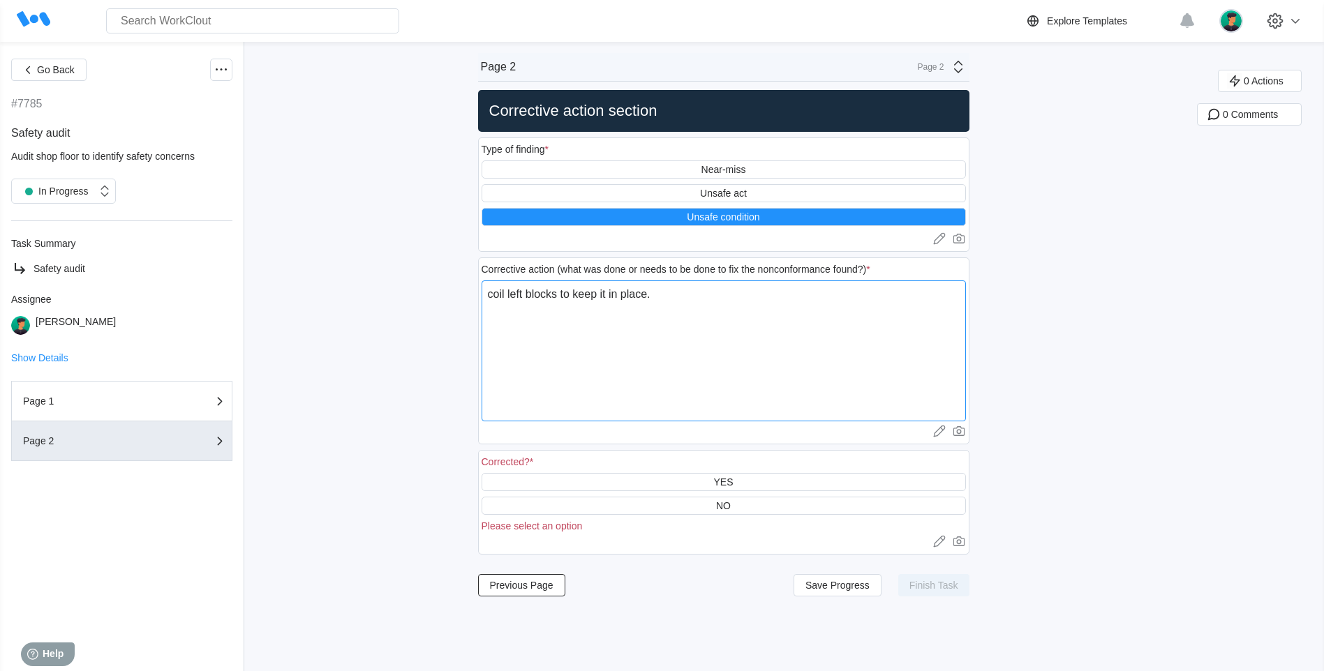
type textarea "coil left blocks to keep it in place."
type textarea "x"
type textarea "coil left blocks to keep it in place. w"
type textarea "x"
type textarea "coil left blocks to keep it in place. wa"
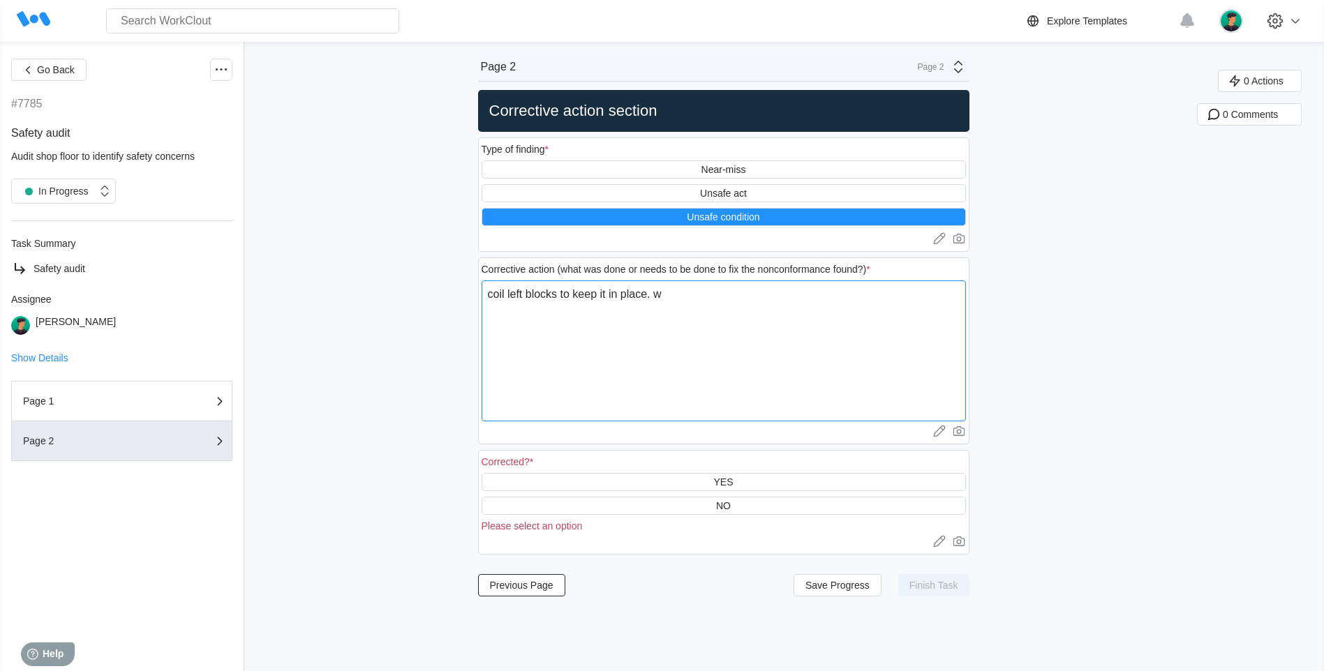
type textarea "x"
type textarea "coil left blocks to keep it in place. was"
type textarea "x"
type textarea "coil left blocks to keep it in place. was"
type textarea "x"
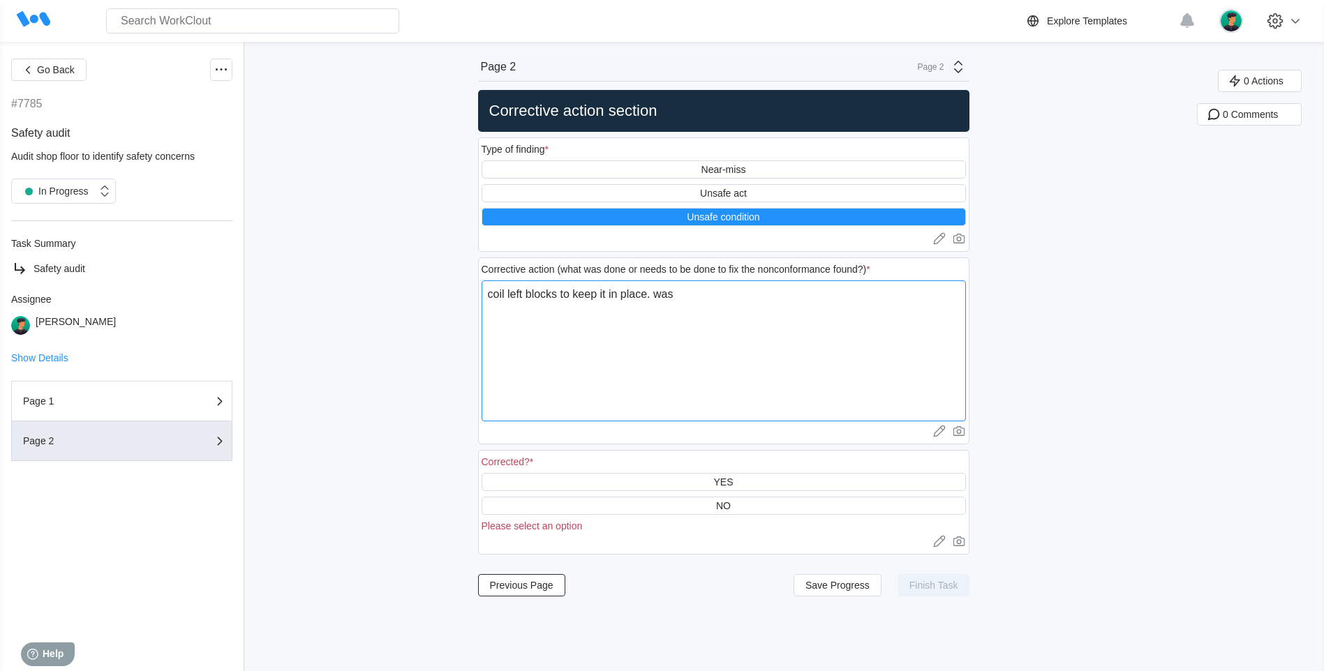
type textarea "coil left blocks to keep it in place. was c"
type textarea "x"
type textarea "coil left blocks to keep it in place. was co"
type textarea "x"
type textarea "coil left blocks to keep it in place. was cor"
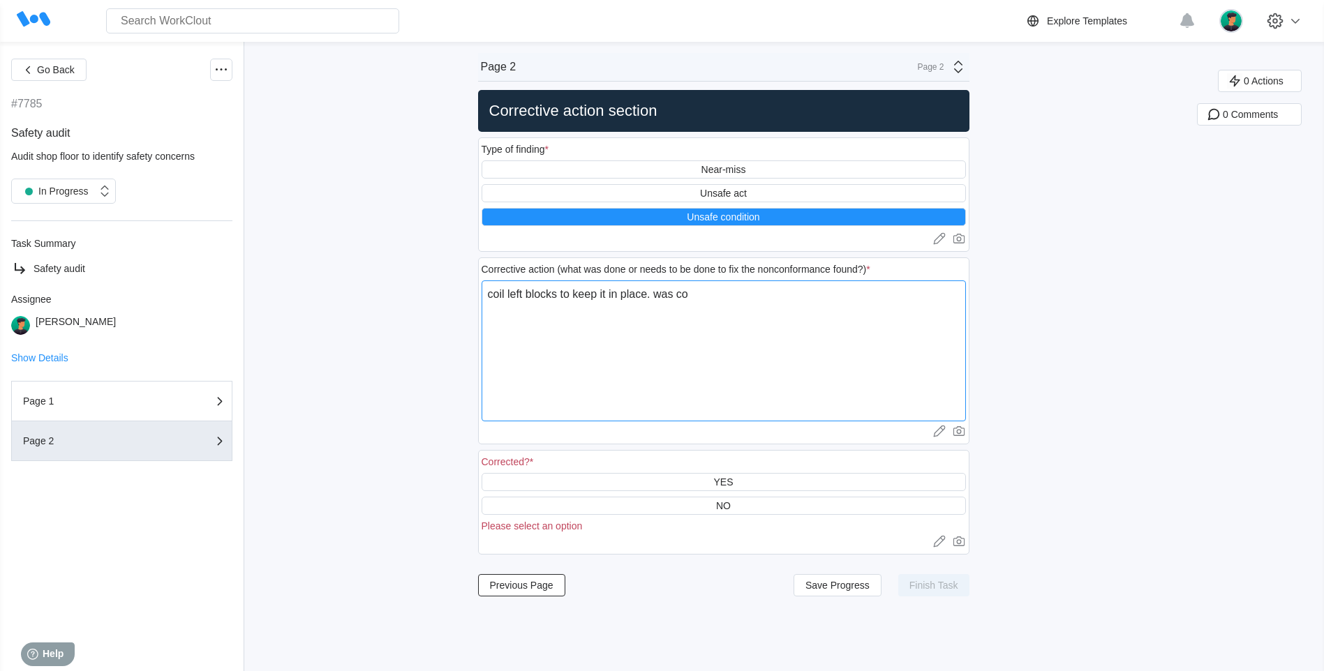
type textarea "x"
type textarea "coil left blocks to keep it in place. was corr"
type textarea "x"
type textarea "coil left blocks to keep it in place. was corre"
type textarea "x"
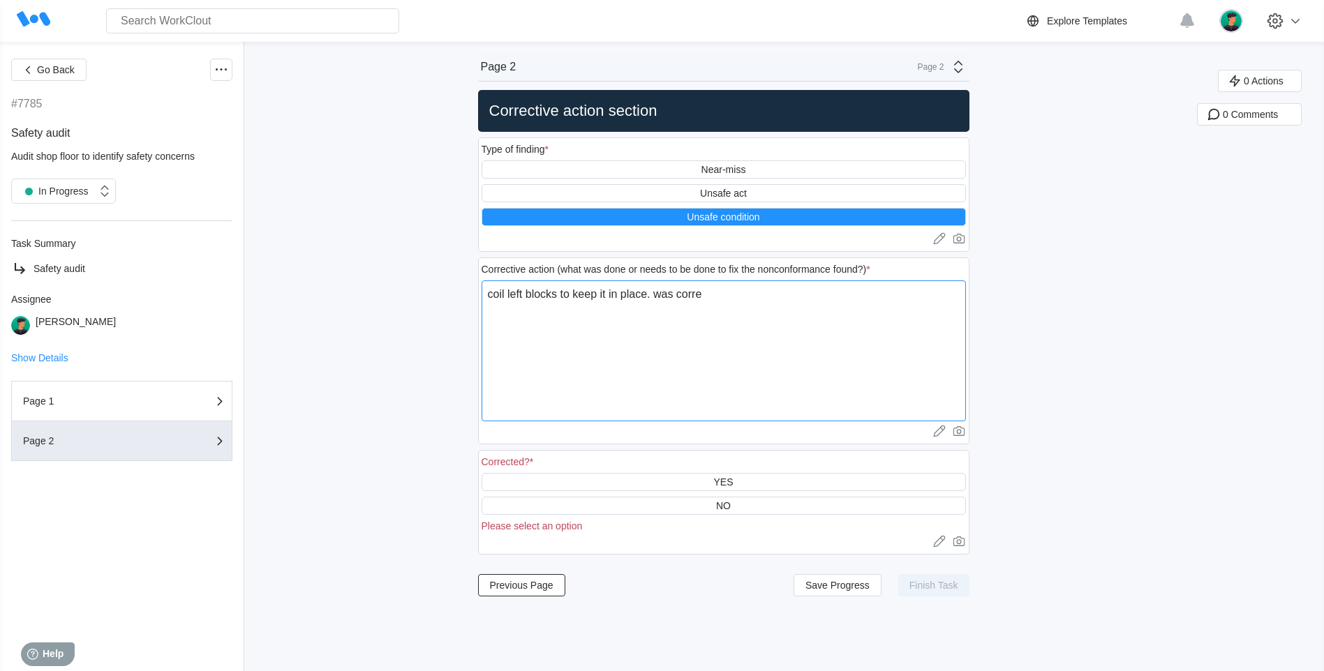
type textarea "coil left blocks to keep it in place. was correc"
type textarea "x"
type textarea "coil left blocks to keep it in place. was correct"
type textarea "x"
type textarea "coil left blocks to keep it in place. was correcte"
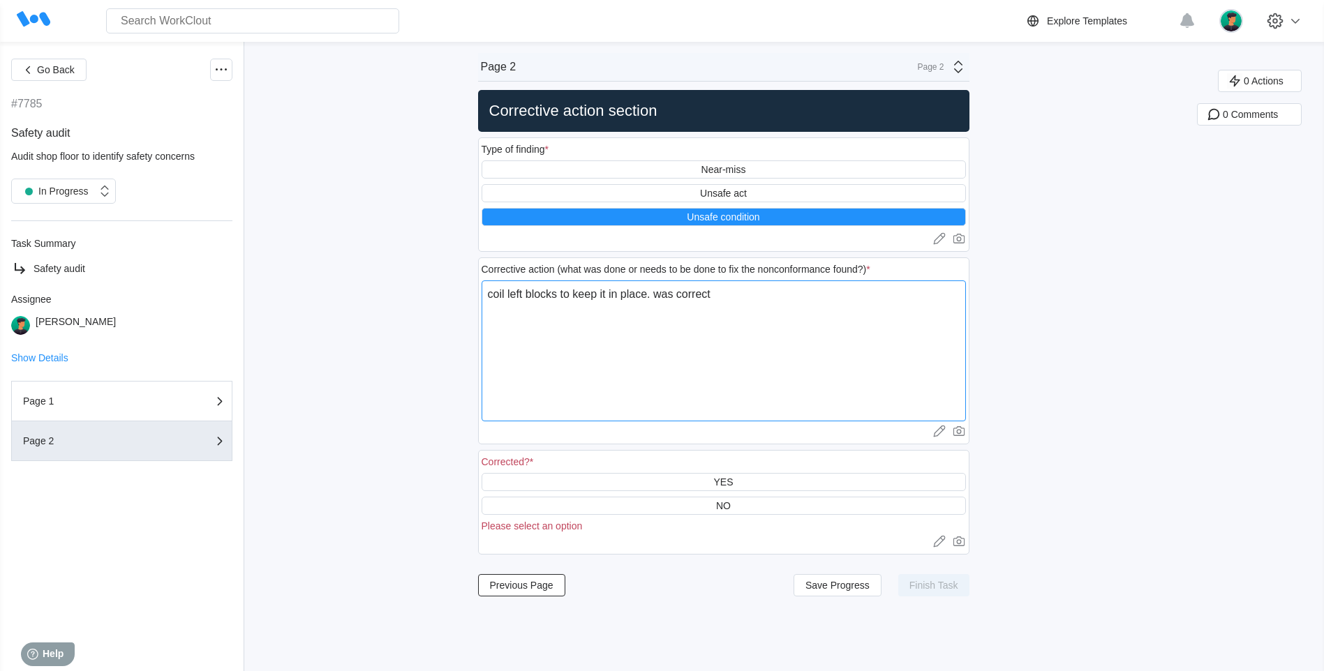
type textarea "x"
type textarea "coil left blocks to keep it in place. was corrected"
type textarea "x"
type textarea "coil left blocks to keep it in place. was corrected"
type textarea "x"
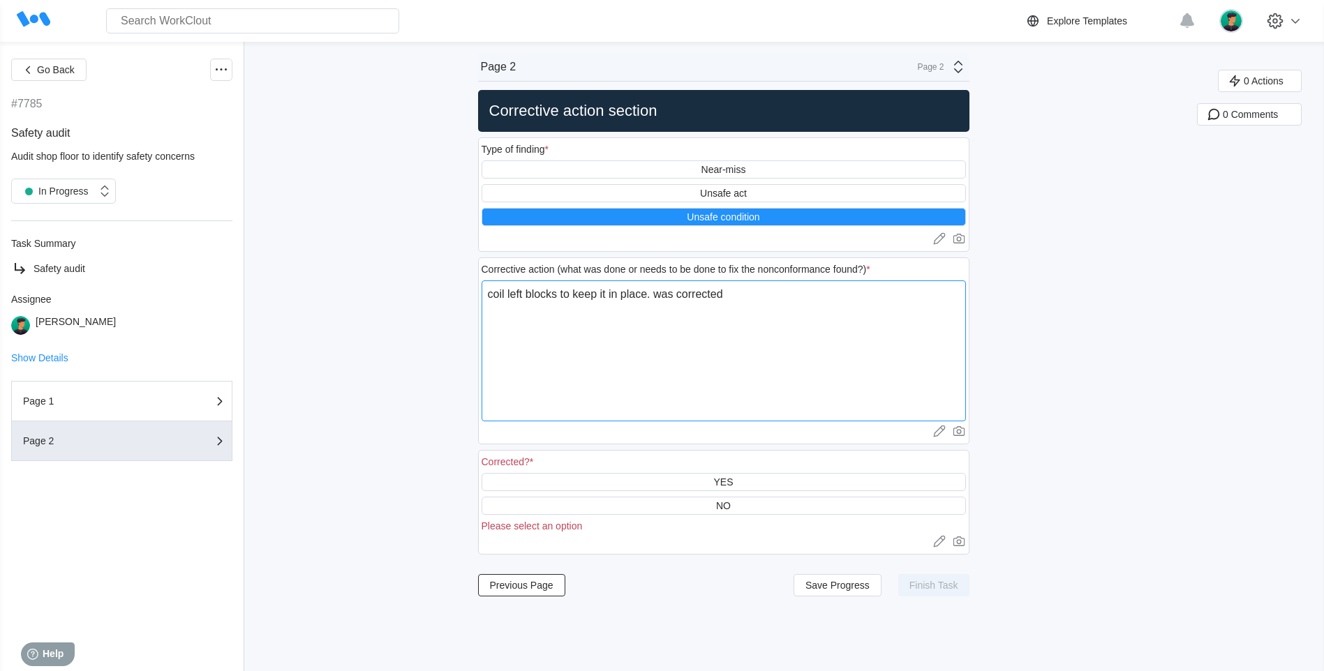
type textarea "coil left blocks to keep it in place. was corrected a"
type textarea "x"
type textarea "coil left blocks to keep it in place. was corrected an"
type textarea "x"
type textarea "coil left blocks to keep it in place. was corrected and"
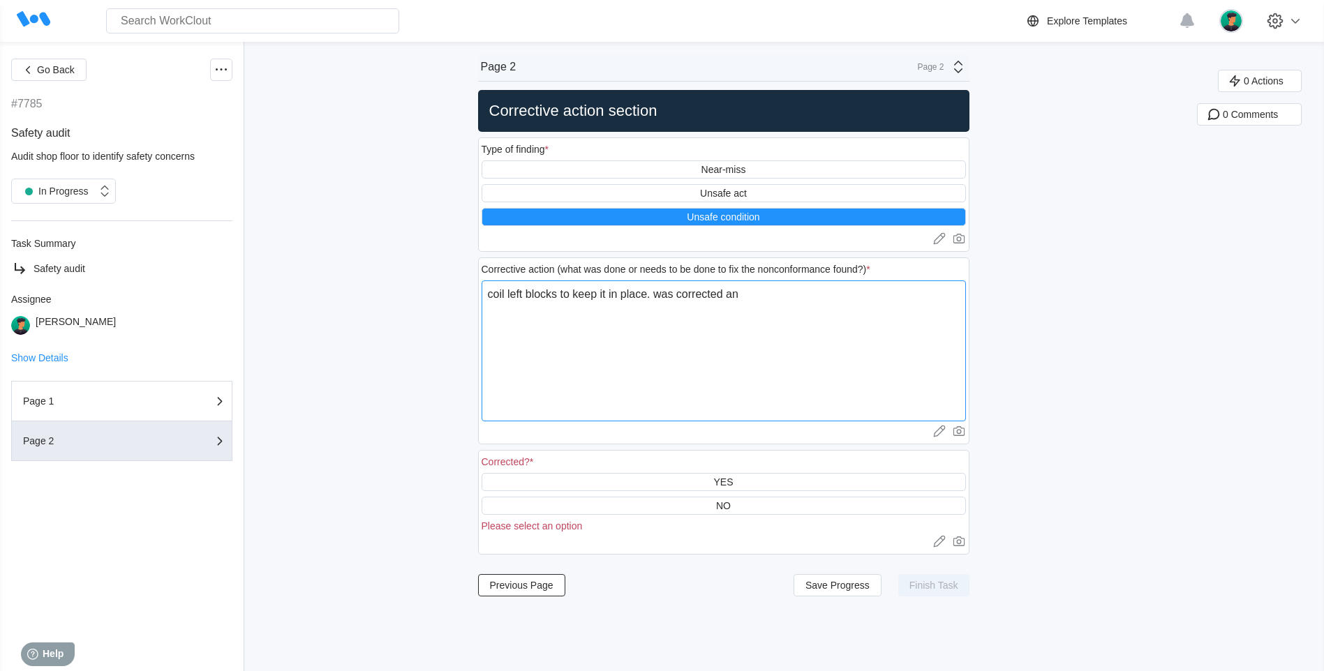
type textarea "x"
type textarea "coil left blocks to keep it in place. was corrected and"
type textarea "x"
type textarea "coil left blocks to keep it in place. was corrected and b"
type textarea "x"
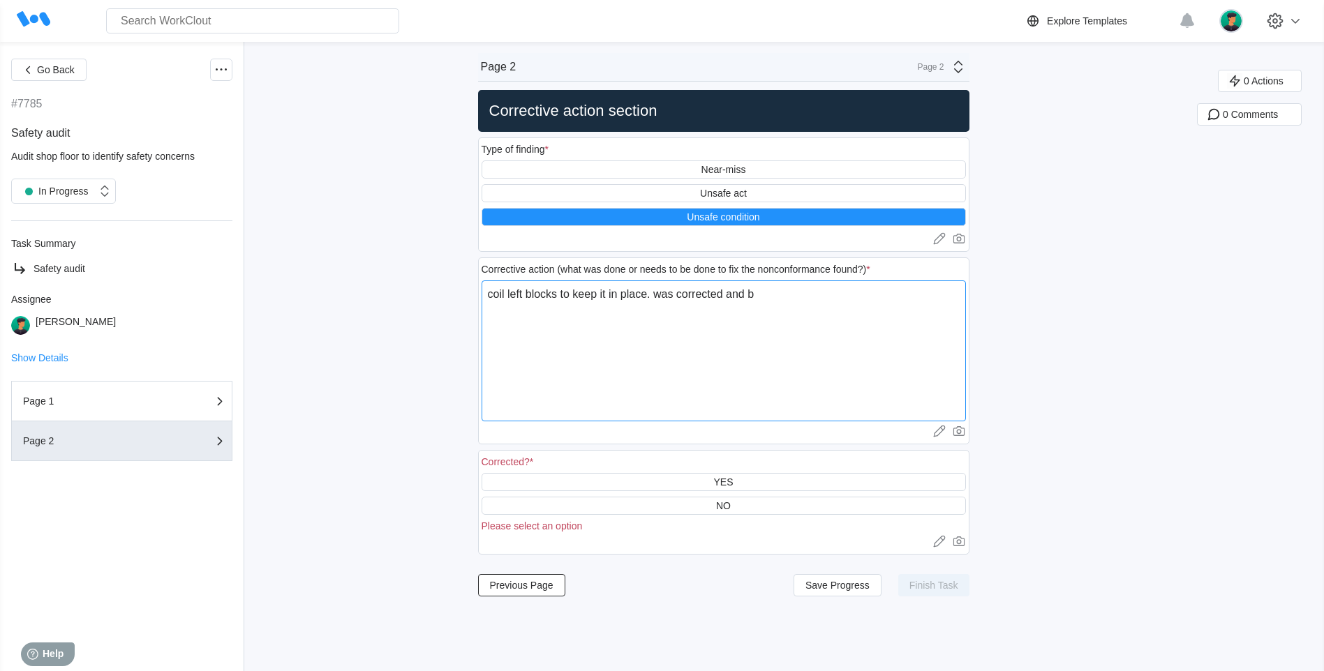
type textarea "coil left blocks to keep it in place. was corrected and bl"
type textarea "x"
type textarea "coil left blocks to keep it in place. was corrected and blo"
type textarea "x"
type textarea "coil left blocks to keep it in place. was corrected and bloc"
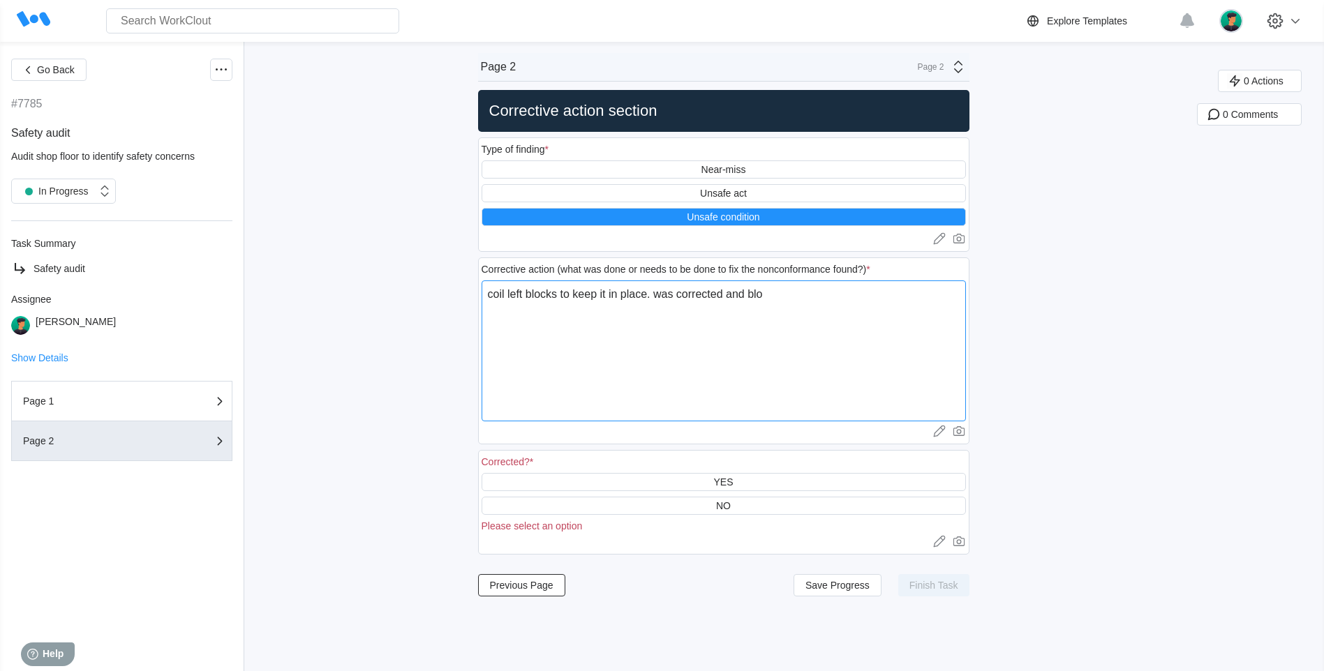
type textarea "x"
type textarea "coil left blocks to keep it in place. was corrected and block"
type textarea "x"
type textarea "coil left blocks to keep it in place. was corrected and blocks"
type textarea "x"
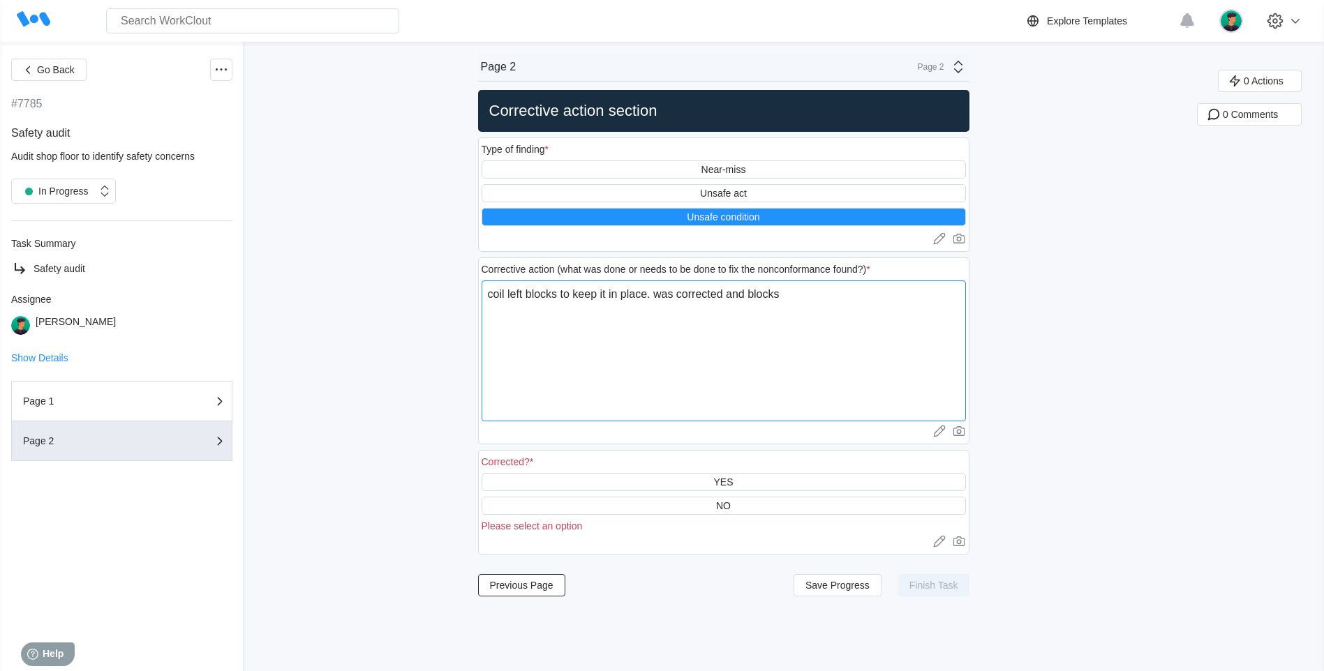
type textarea "coil left blocks to keep it in place. was corrected and blocks"
type textarea "x"
type textarea "coil left blocks to keep it in place. was corrected and blocks p"
type textarea "x"
type textarea "coil left blocks to keep it in place. was corrected and blocks pl"
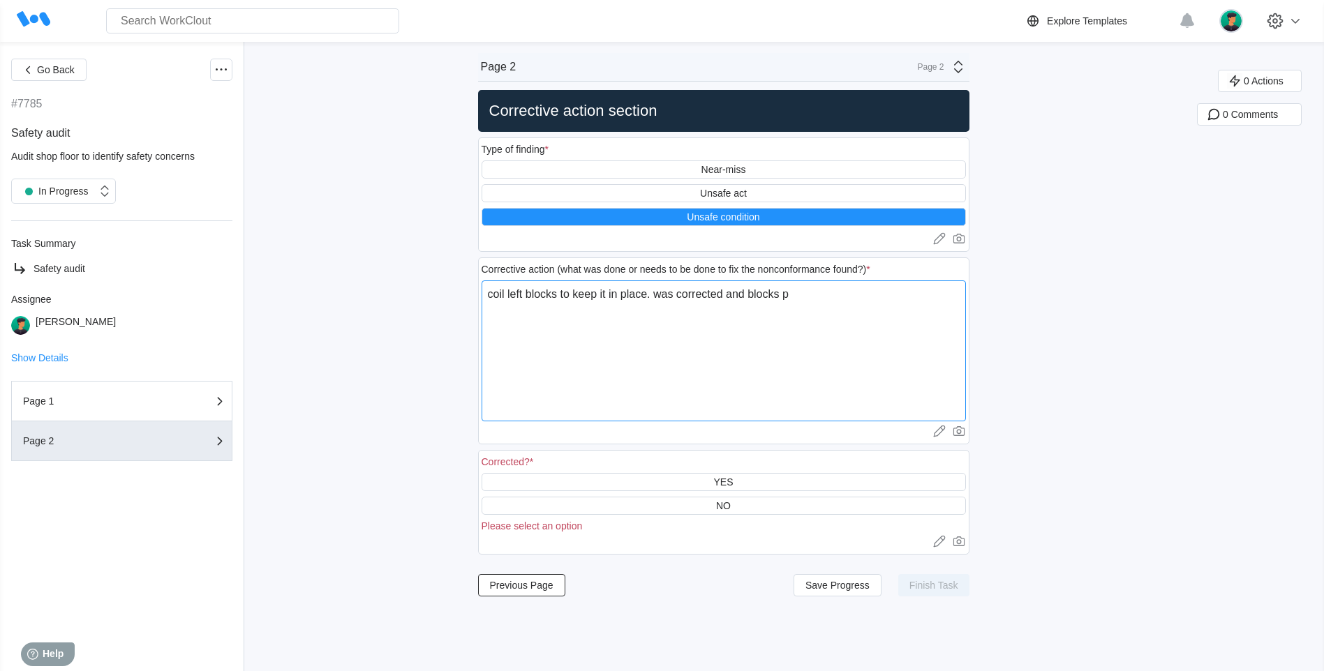
type textarea "x"
type textarea "coil left blocks to keep it in place. was corrected and blocks pla"
type textarea "x"
type textarea "coil left blocks to keep it in place. was corrected and blocks plac"
type textarea "x"
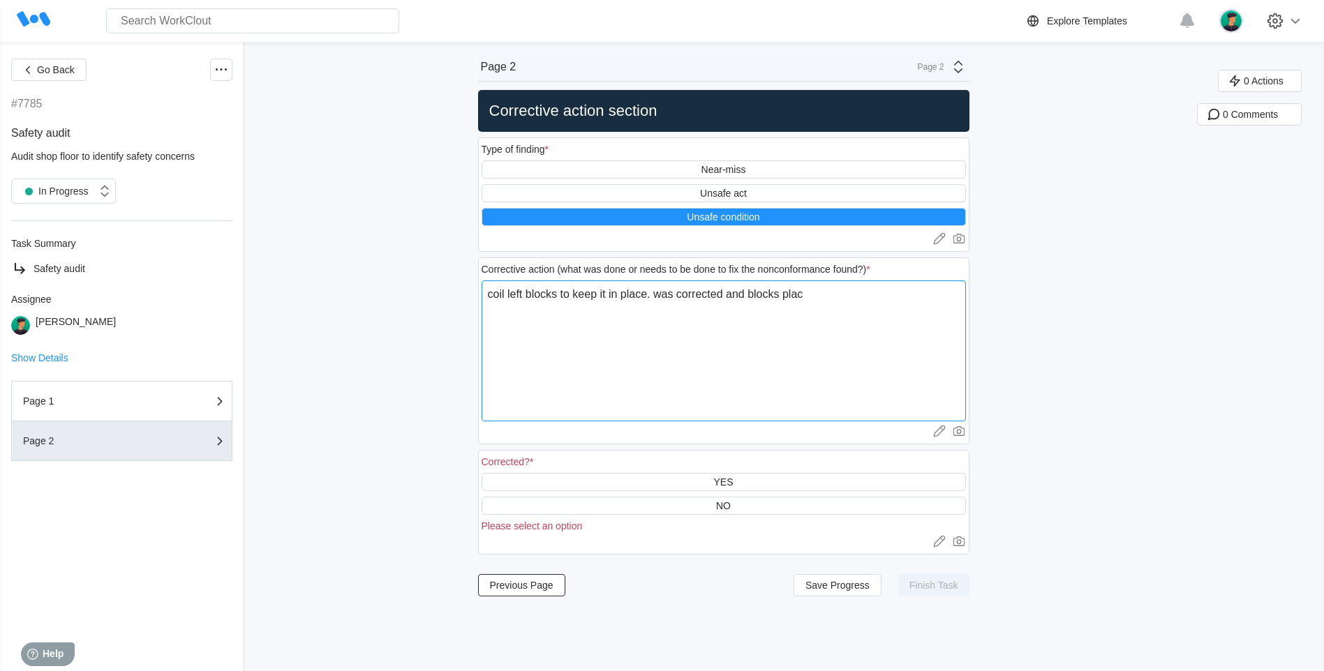
type textarea "coil left blocks to keep it in place. was corrected and blocks place"
type textarea "x"
type textarea "coil left blocks to keep it in place. was corrected and blocks placed"
type textarea "x"
type textarea "coil left blocks to keep it in place. was corrected and blocks placed"
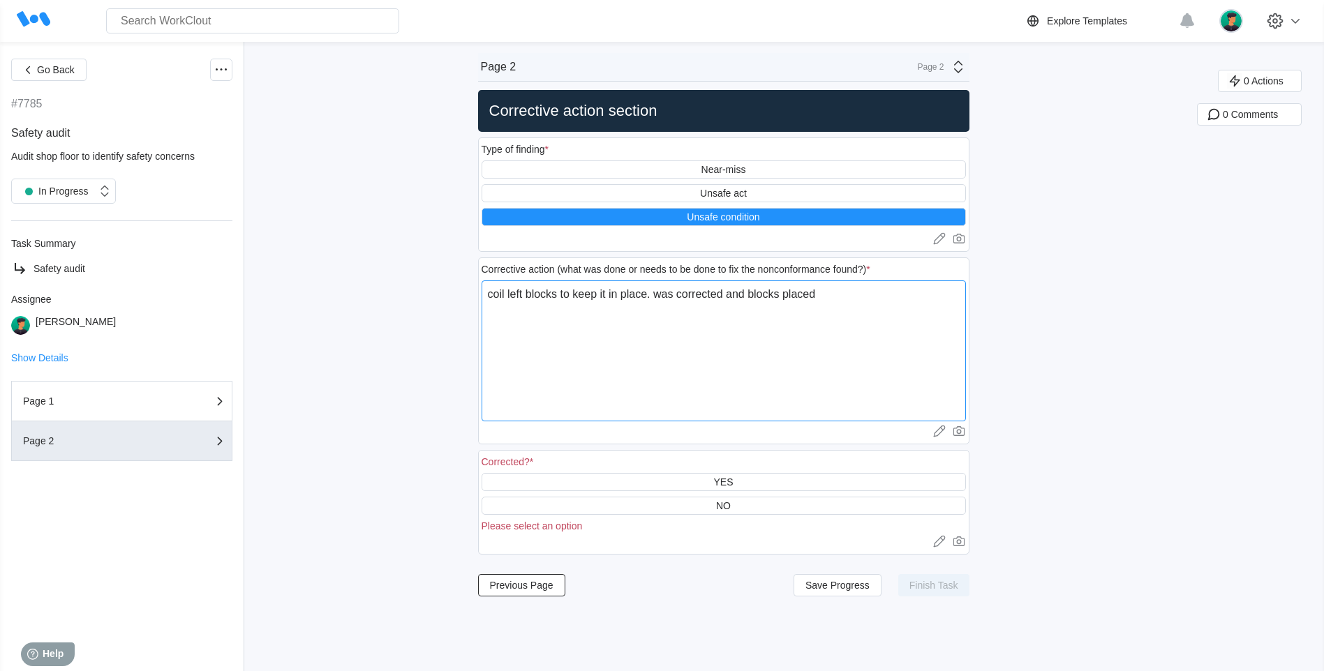
type textarea "x"
type textarea "coil left blocks to keep it in place. was corrected and blocks placed a"
type textarea "x"
type textarea "coil left blocks to keep it in place. was corrected and blocks placed ac"
type textarea "x"
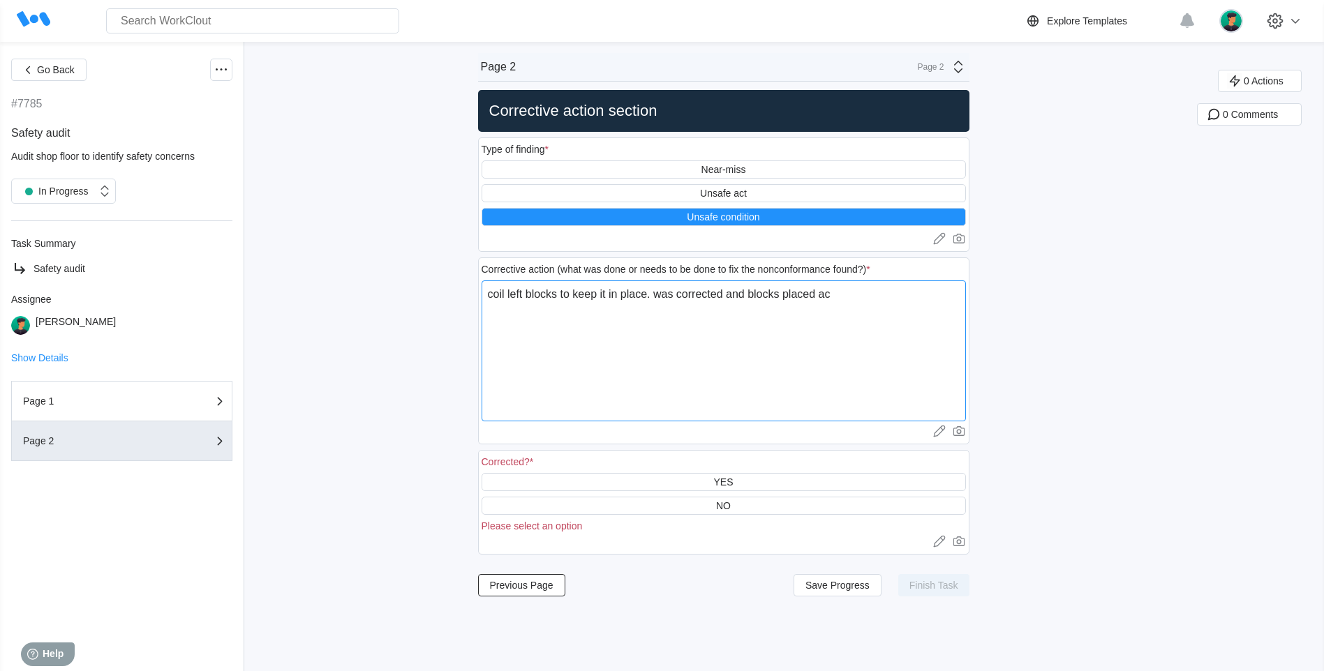
type textarea "coil left blocks to keep it in place. was corrected and blocks placed acc"
type textarea "x"
type textarea "coil left blocks to keep it in place. was corrected and blocks placed acco"
type textarea "x"
type textarea "coil left blocks to keep it in place. was corrected and blocks placed accor"
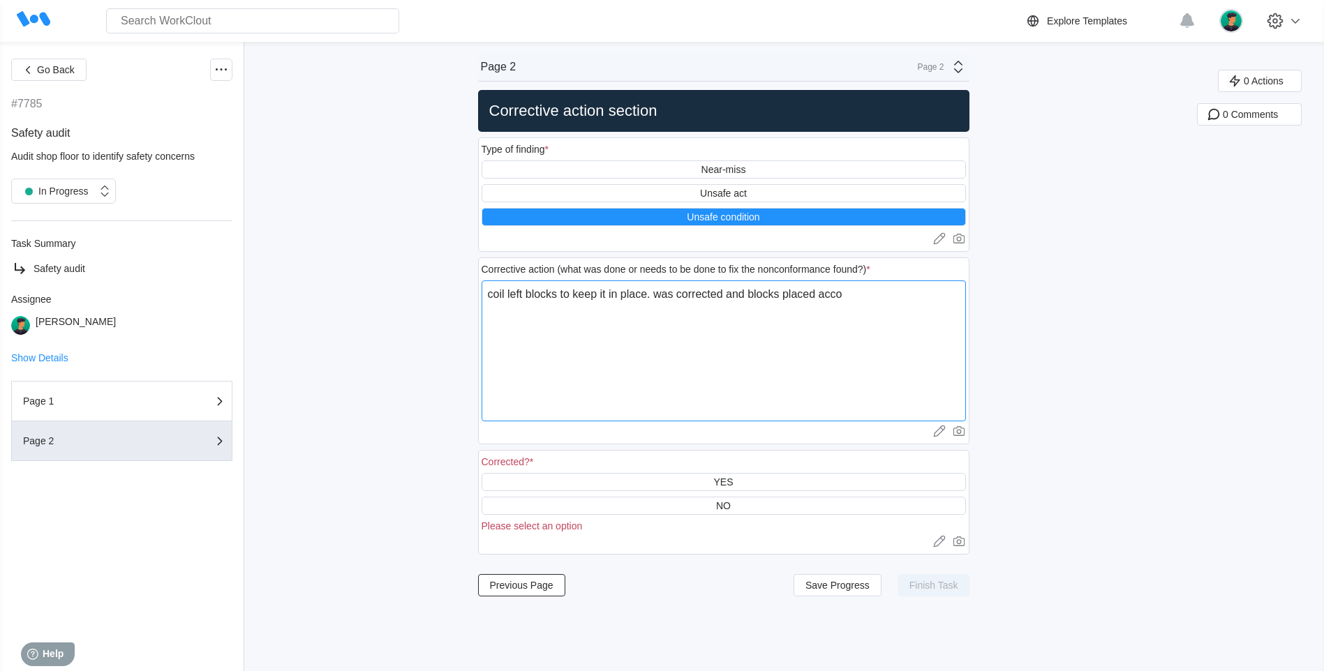
type textarea "x"
type textarea "coil left blocks to keep it in place. was corrected and blocks placed accord"
type textarea "x"
type textarea "coil left blocks to keep it in place. was corrected and blocks placed accordi"
type textarea "x"
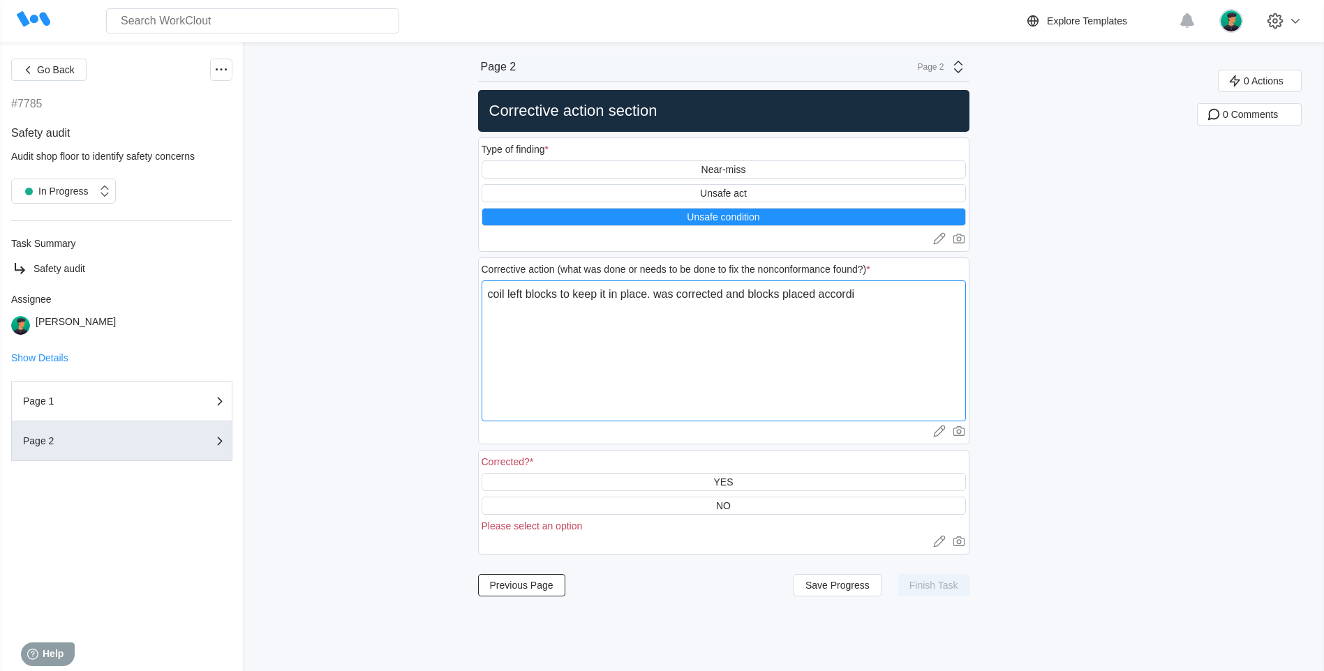
type textarea "coil left blocks to keep it in place. was corrected and blocks placed accordin"
type textarea "x"
type textarea "coil left blocks to keep it in place. was corrected and blocks placed according"
type textarea "x"
type textarea "coil left blocks to keep it in place. was corrected and blocks placed accordingl"
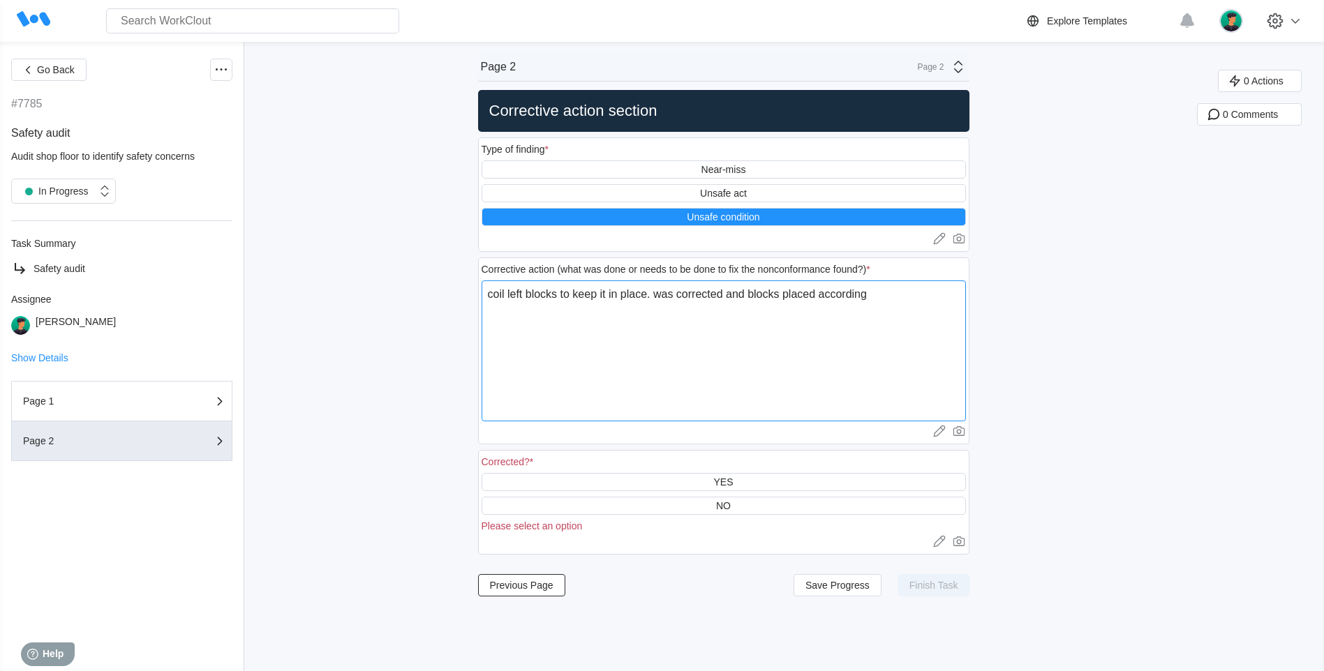
type textarea "x"
type textarea "coil left blocks to keep it in place. was corrected and blocks placed according…"
type textarea "x"
type textarea "coil left blocks to keep it in place. was corrected and blocks placed according…"
click at [766, 483] on div "YES" at bounding box center [724, 482] width 484 height 18
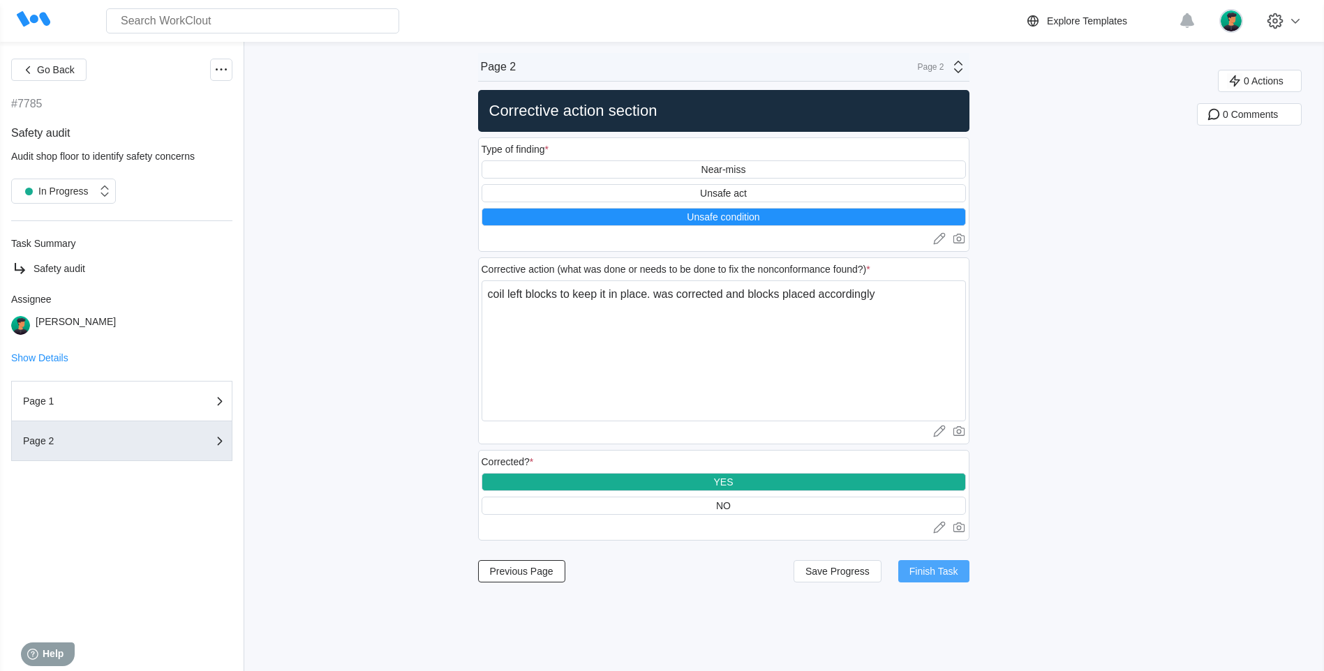
click at [936, 565] on button "Finish Task" at bounding box center [933, 571] width 71 height 22
